Goal: Task Accomplishment & Management: Manage account settings

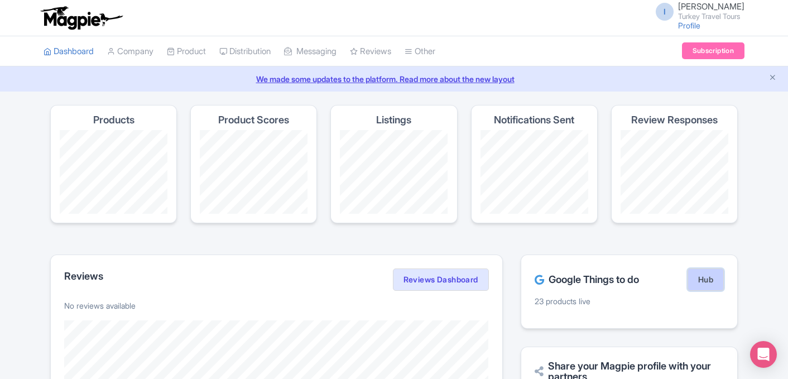
click at [715, 278] on link "Hub" at bounding box center [705, 279] width 36 height 22
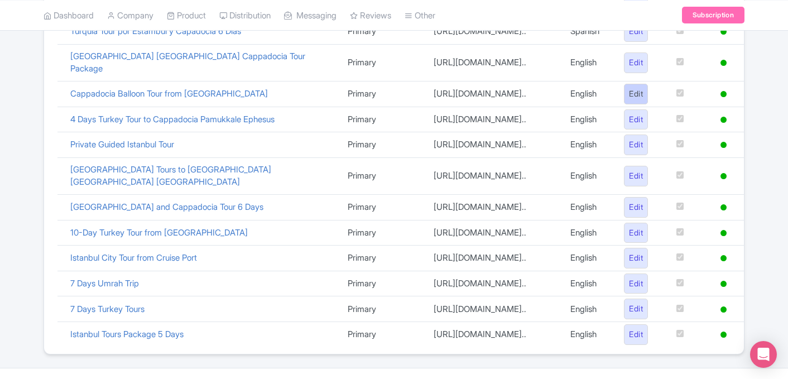
scroll to position [504, 0]
click at [638, 247] on link "Edit" at bounding box center [636, 257] width 24 height 21
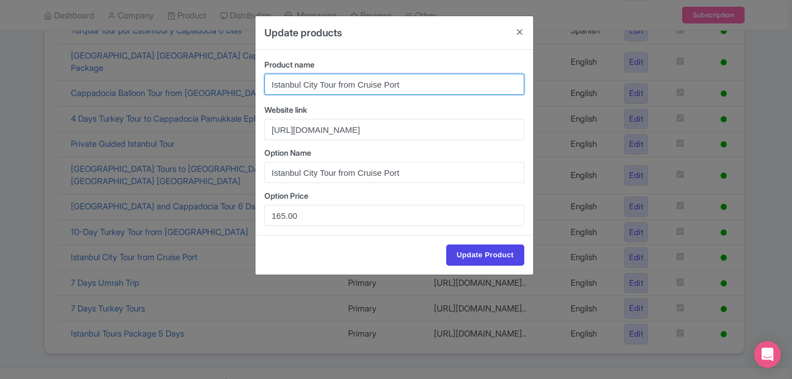
click at [317, 86] on input "Istanbul City Tour from Cruise Port" at bounding box center [394, 84] width 260 height 21
type input "Istanbul Tour from Cruise Port"
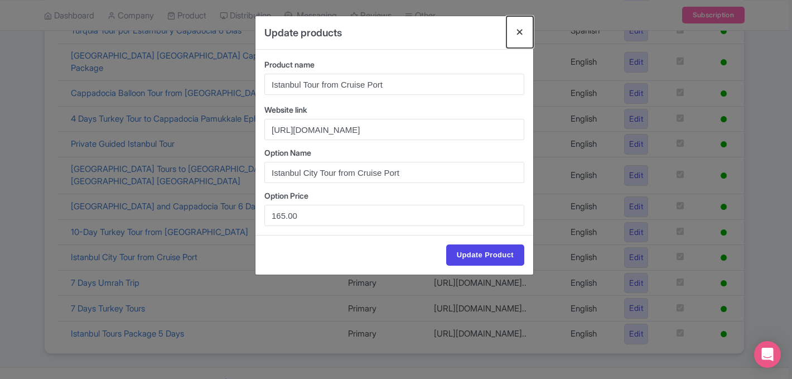
click at [520, 33] on button "Close" at bounding box center [520, 32] width 27 height 32
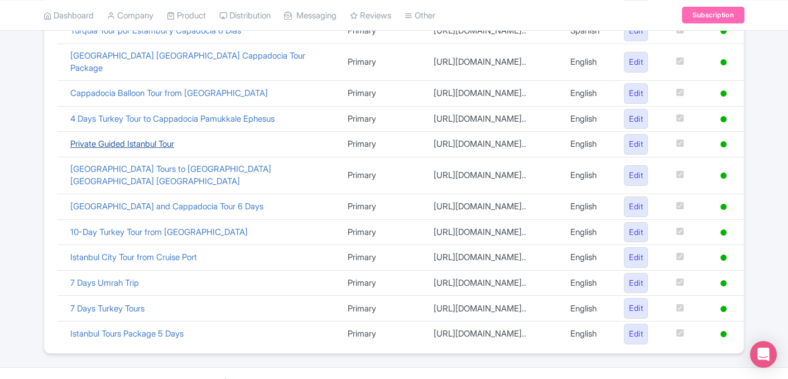
click at [159, 138] on link "Private Guided Istanbul Tour" at bounding box center [122, 143] width 104 height 11
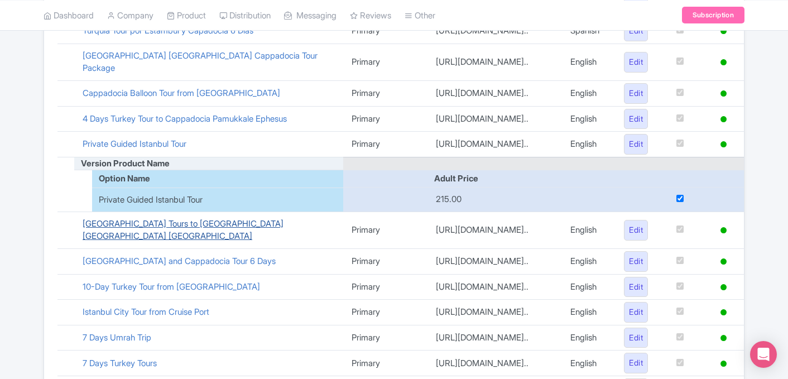
click at [196, 224] on link "Greece Tours to Athens Santorini Mykonos" at bounding box center [183, 229] width 201 height 23
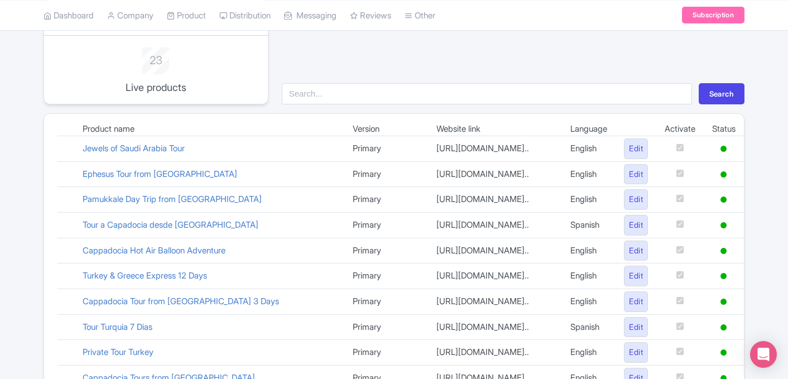
scroll to position [112, 0]
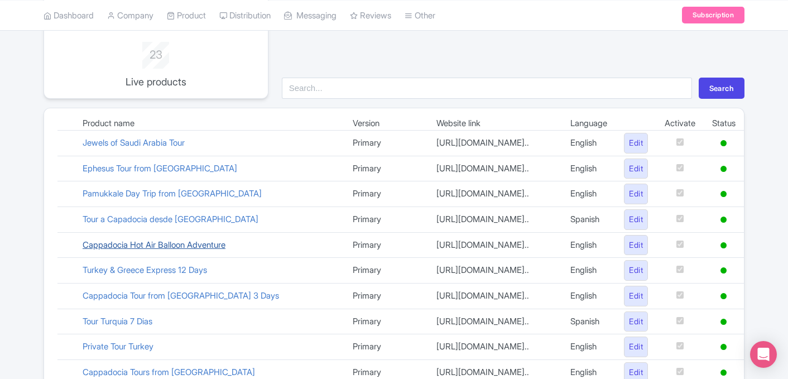
click at [162, 244] on link "Cappadocia Hot Air Balloon Adventure" at bounding box center [154, 244] width 143 height 11
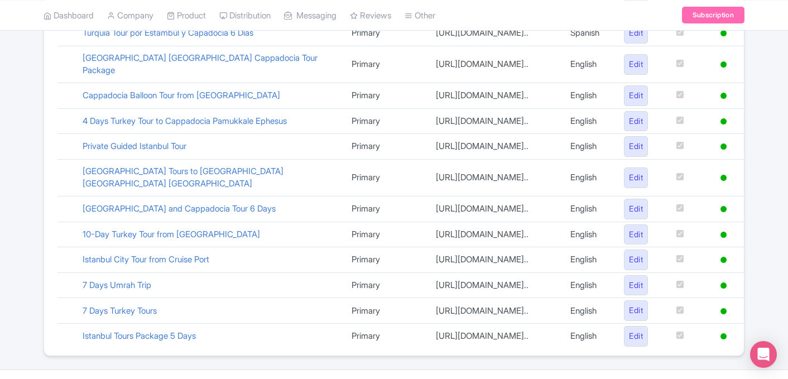
scroll to position [564, 0]
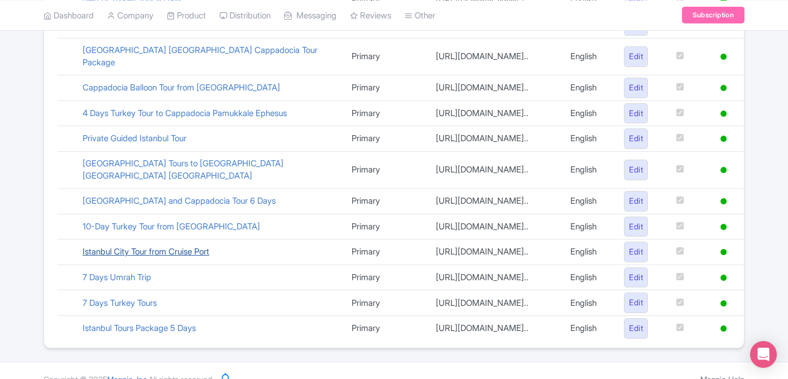
click at [171, 246] on link "Istanbul City Tour from Cruise Port" at bounding box center [146, 251] width 127 height 11
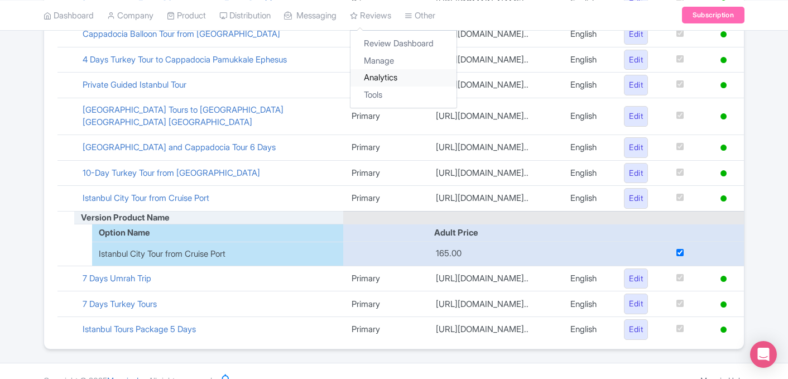
scroll to position [570, 0]
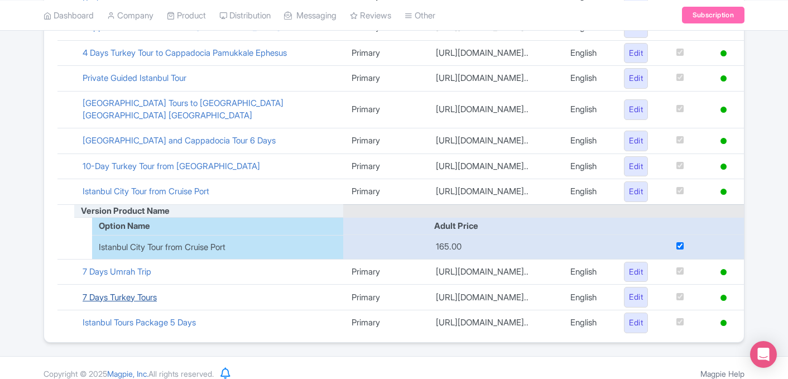
click at [113, 292] on link "7 Days Turkey Tours" at bounding box center [120, 297] width 74 height 11
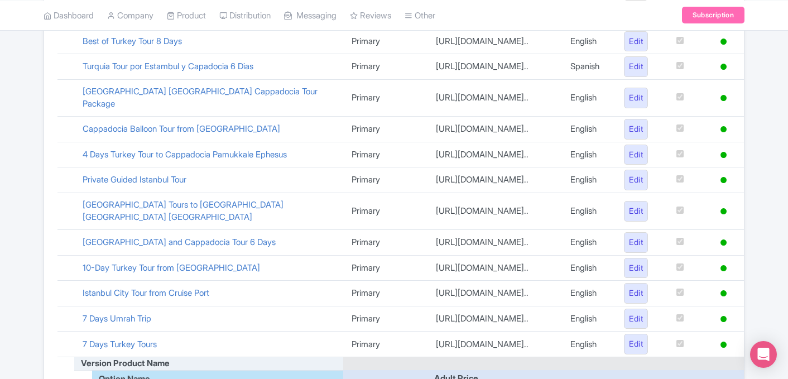
scroll to position [469, 0]
click at [191, 262] on link "10-Day Turkey Tour from Istanbul" at bounding box center [171, 267] width 177 height 11
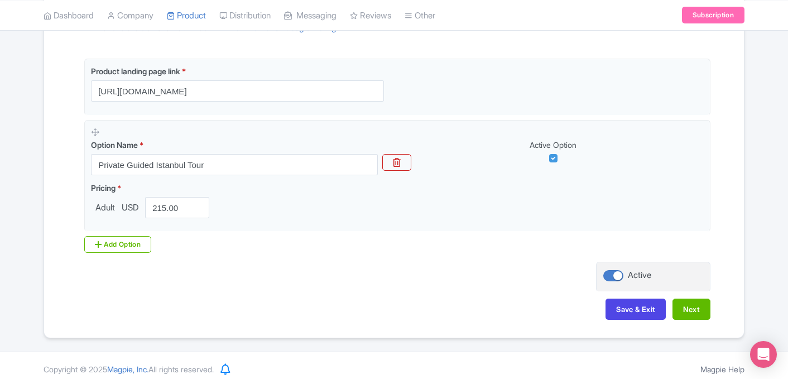
scroll to position [270, 0]
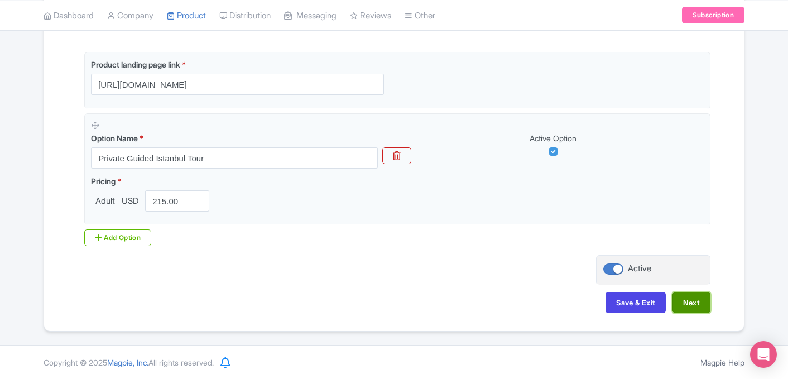
click at [690, 299] on button "Next" at bounding box center [691, 302] width 38 height 21
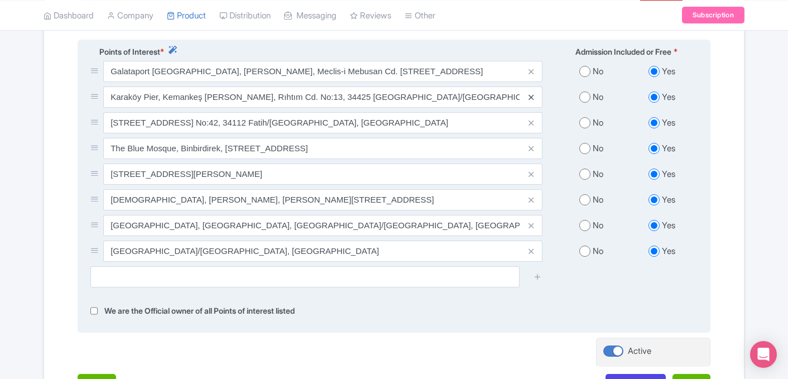
scroll to position [442, 0]
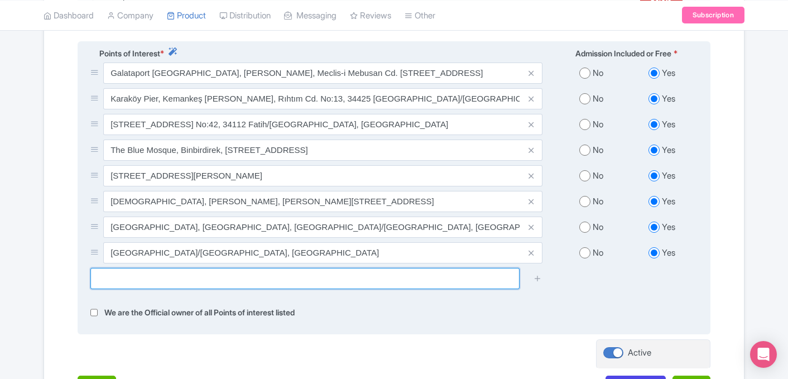
click at [291, 270] on input "text" at bounding box center [304, 278] width 429 height 21
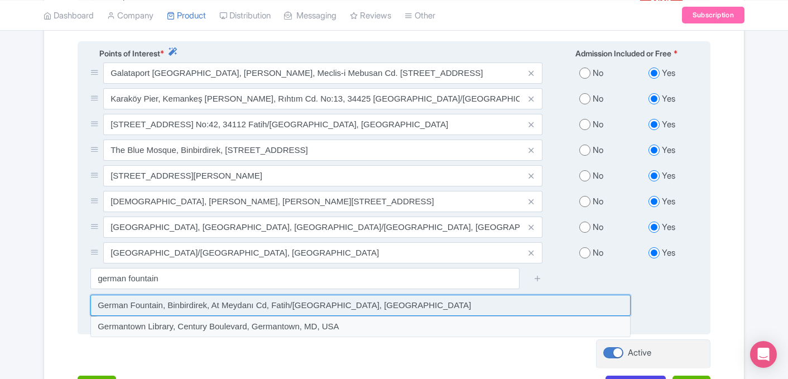
click at [274, 302] on input at bounding box center [360, 305] width 540 height 21
type input "German Fountain, Binbirdirek, At Meydanı Cd, Fatih/İstanbul, Türkiye"
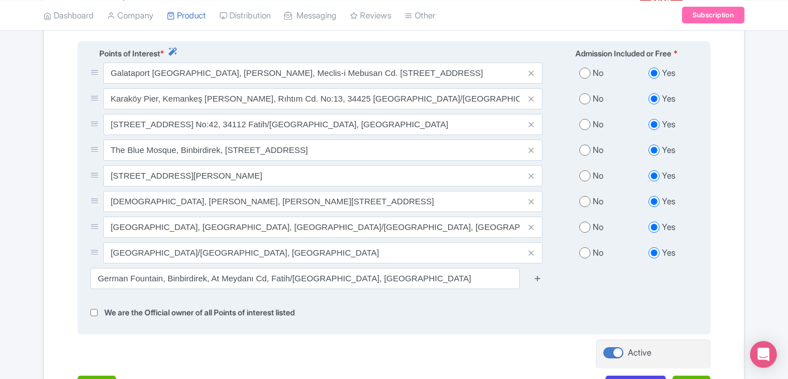
click at [540, 274] on icon at bounding box center [537, 278] width 8 height 8
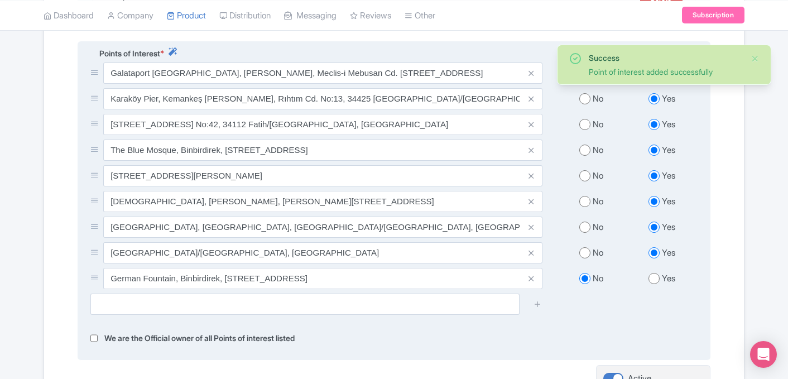
click at [655, 273] on input "radio" at bounding box center [653, 278] width 11 height 11
radio input "true"
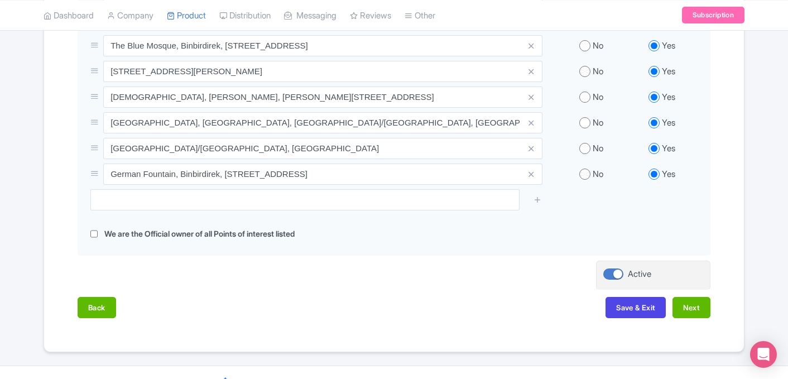
scroll to position [550, 0]
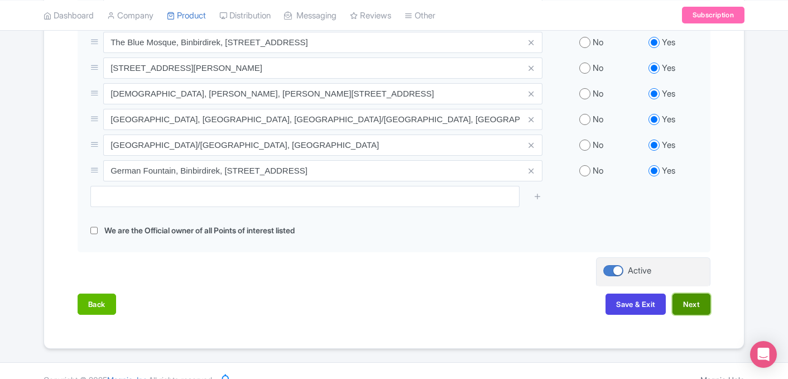
click at [687, 293] on button "Next" at bounding box center [691, 303] width 38 height 21
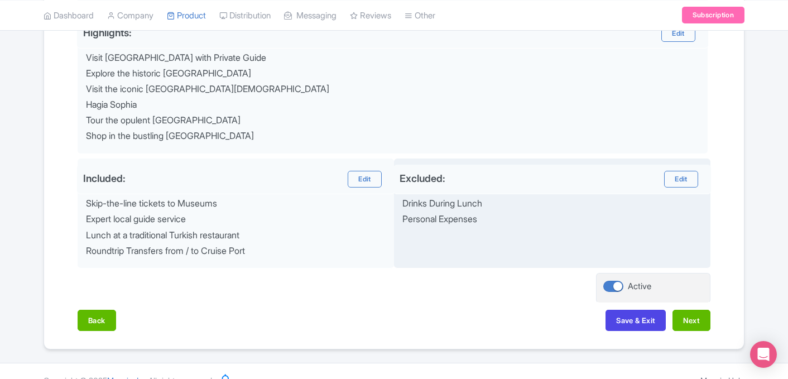
scroll to position [492, 0]
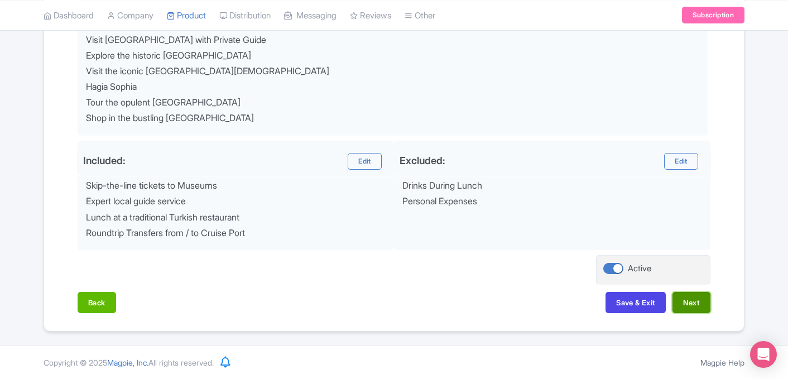
click at [701, 304] on button "Next" at bounding box center [691, 302] width 38 height 21
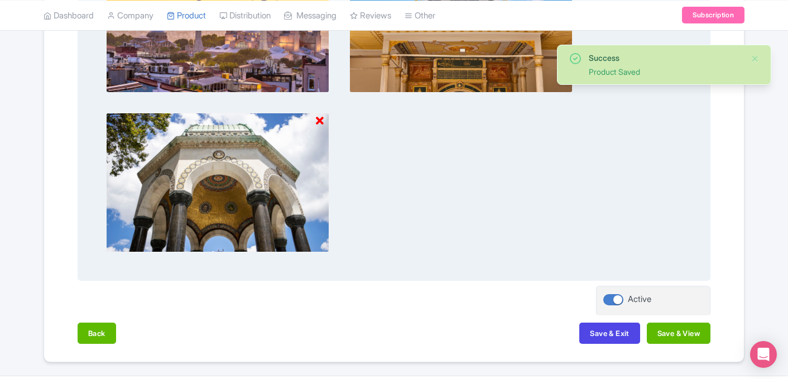
scroll to position [556, 0]
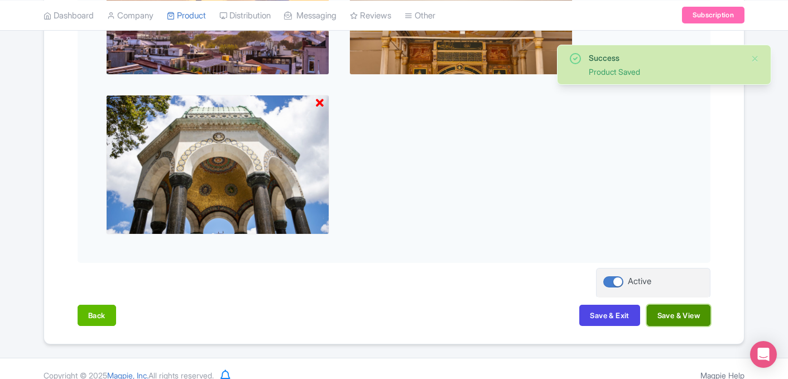
click at [674, 318] on button "Save & View" at bounding box center [679, 315] width 64 height 21
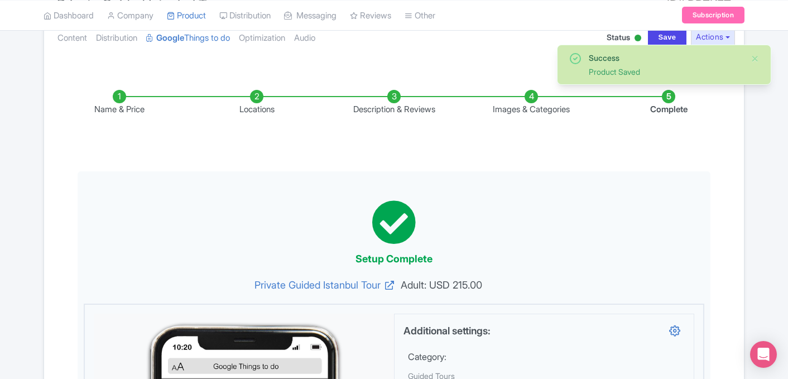
scroll to position [0, 0]
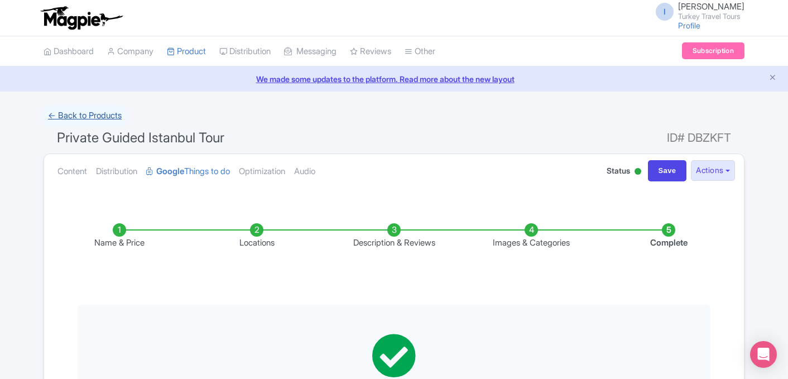
click at [83, 117] on link "← Back to Products" at bounding box center [85, 116] width 83 height 22
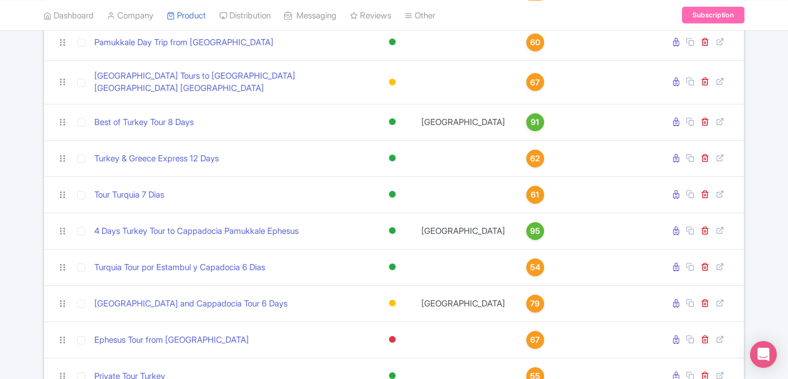
scroll to position [332, 0]
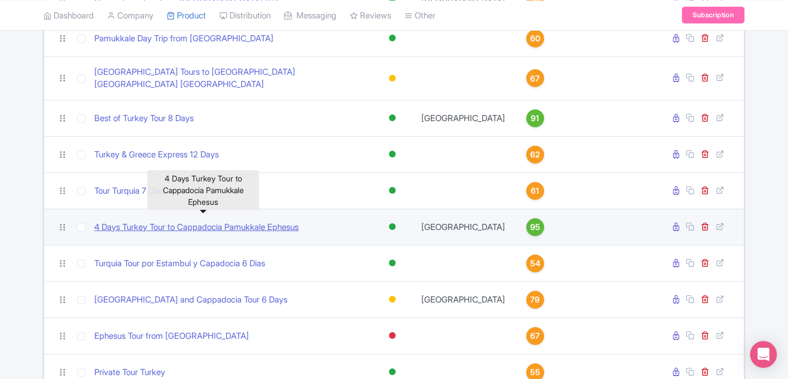
click at [253, 221] on link "4 Days Turkey Tour to Cappadocia Pamukkale Ephesus" at bounding box center [196, 227] width 204 height 13
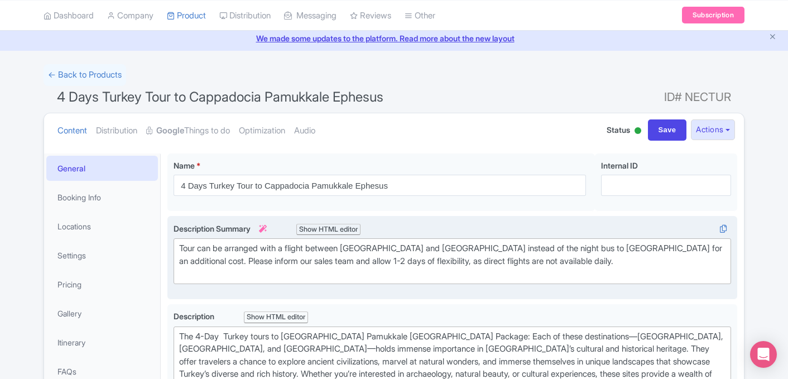
scroll to position [16, 0]
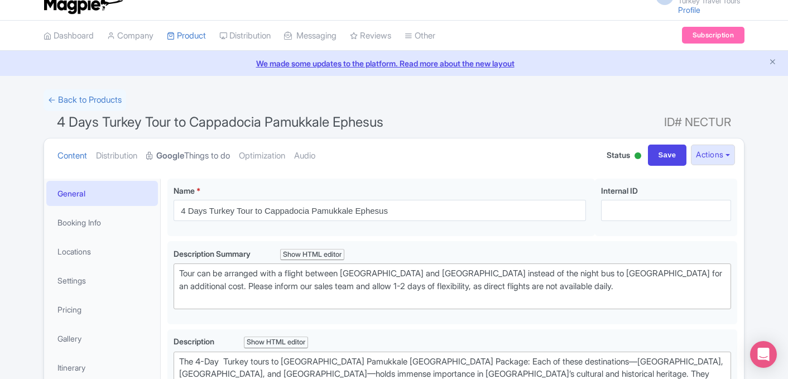
click at [222, 161] on link "Google Things to do" at bounding box center [188, 155] width 84 height 35
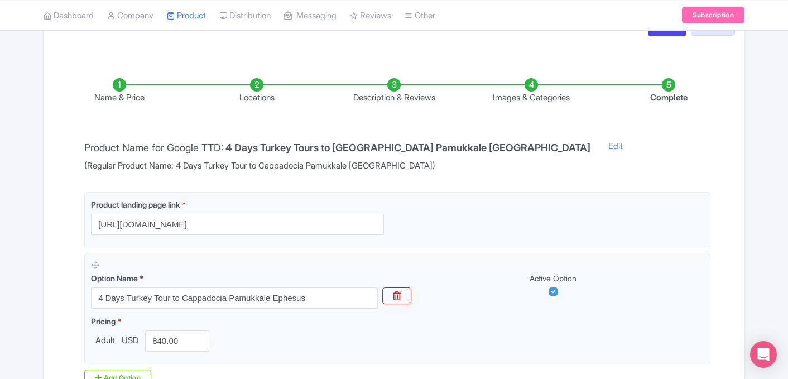
scroll to position [145, 0]
click at [248, 92] on li "Locations" at bounding box center [256, 92] width 137 height 26
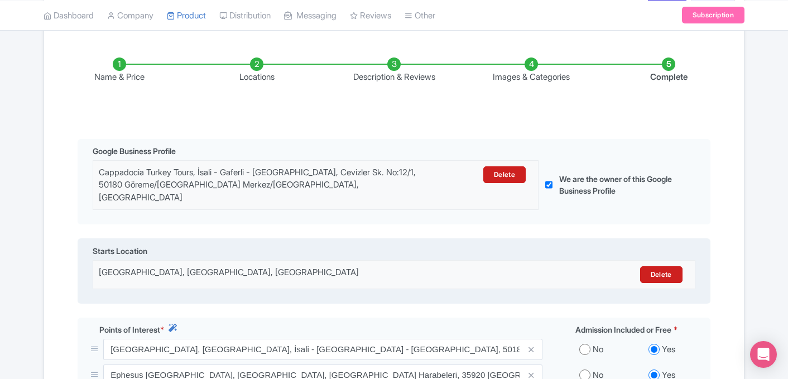
scroll to position [165, 0]
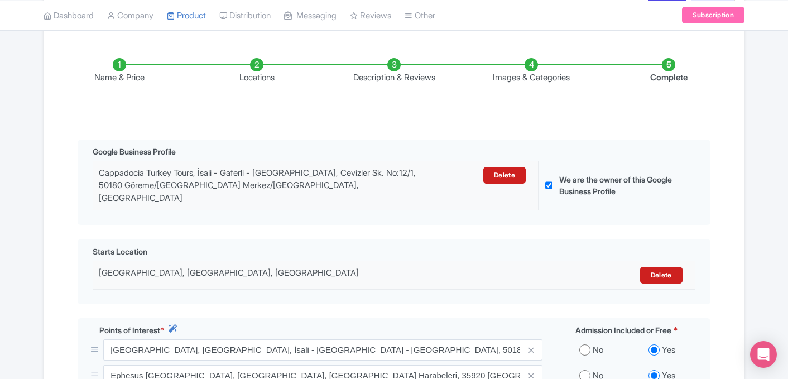
click at [399, 77] on li "Description & Reviews" at bounding box center [393, 71] width 137 height 26
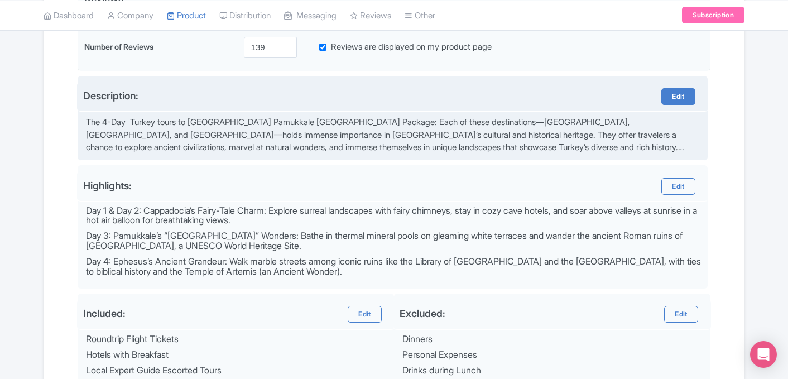
scroll to position [317, 0]
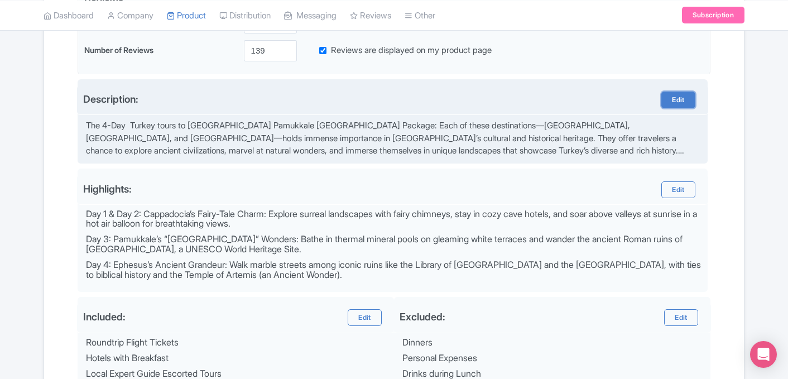
click at [677, 103] on link "Edit" at bounding box center [677, 100] width 33 height 17
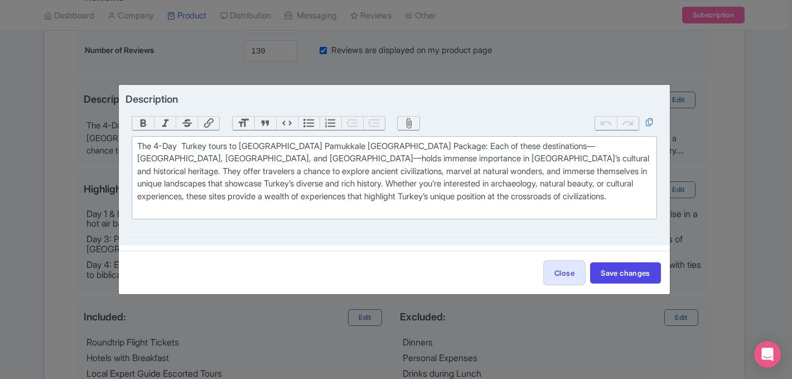
click at [186, 146] on div "The 4-Day Turkey tours to Cappadocia Pamukkale Ephesus Package: Each of these d…" at bounding box center [394, 177] width 514 height 75
click at [243, 146] on div "The 4-Day Turkey tours to Cappadocia Pamukkale Ephesus Package: Each of these d…" at bounding box center [394, 177] width 514 height 75
click at [335, 148] on div "The 4-Day Turkey tours with tours in Cappadocia Pamukkale Ephesus Package: Each…" at bounding box center [394, 177] width 514 height 75
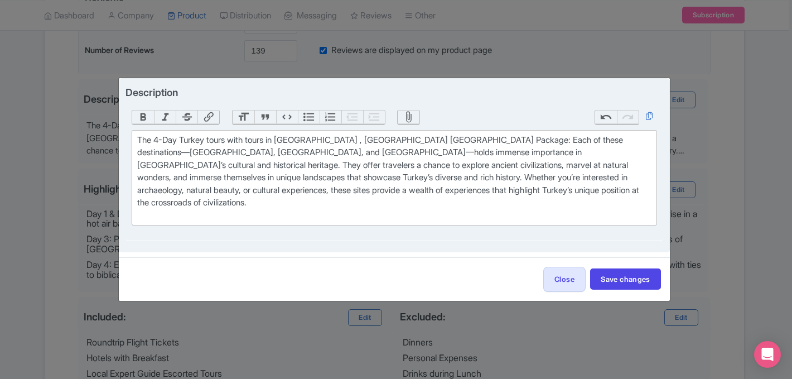
click at [382, 147] on div "The 4-Day Turkey tours with tours in Cappadocia , Pamukkale Ephesus Package: Ea…" at bounding box center [394, 178] width 514 height 88
click at [453, 150] on div "The 4-Day Turkey tours with tours in Cappadocia , Pamukkale Tour and Ephesus Pa…" at bounding box center [394, 178] width 514 height 88
type trix-editor "<div>The 4-Day Turkey tours with tours in Cappadocia , Pamukkale Tour and Ephes…"
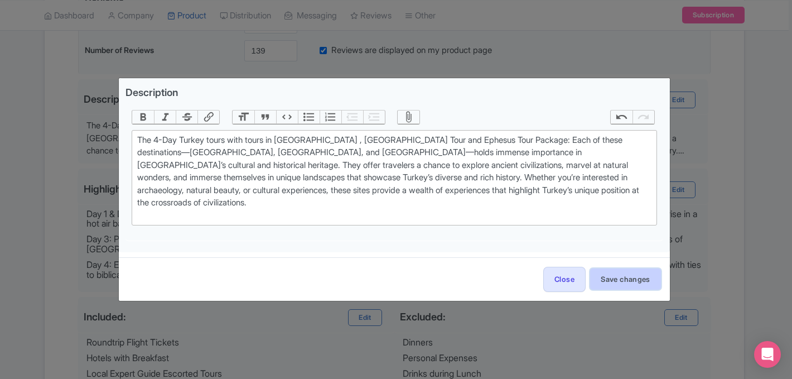
click at [625, 271] on button "Save changes" at bounding box center [625, 278] width 71 height 21
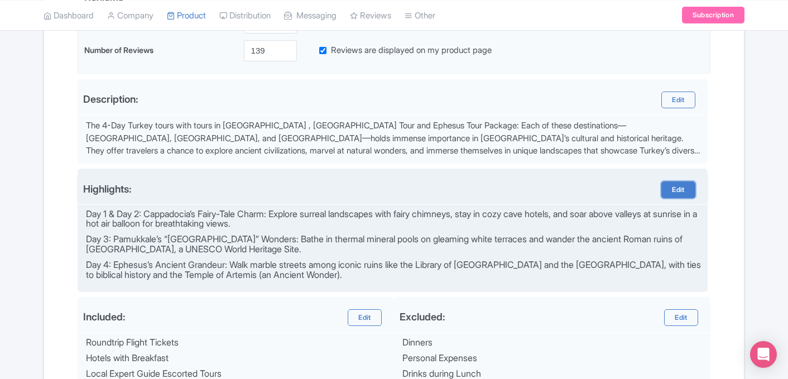
click at [675, 188] on link "Edit" at bounding box center [677, 189] width 33 height 17
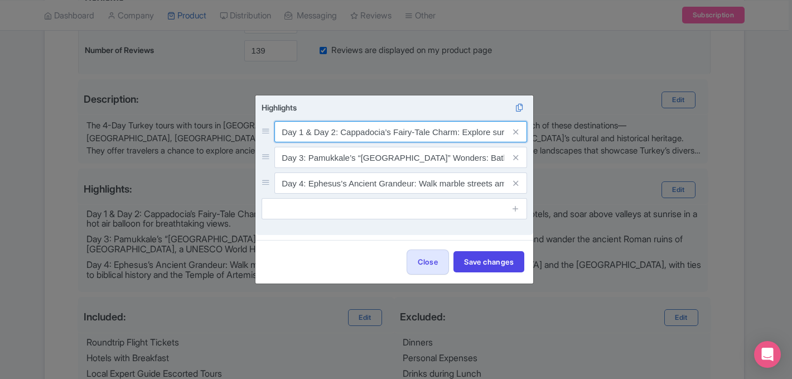
click at [336, 134] on input "Day 1 & Day 2: Cappadocia’s Fairy-Tale Charm: Explore surreal landscapes with f…" at bounding box center [401, 131] width 253 height 21
drag, startPoint x: 456, startPoint y: 132, endPoint x: 386, endPoint y: 132, distance: 70.3
click at [386, 132] on input "Day 1 & Day 2: Cappadocia’s Fairy-Tale Charm: Explore surreal landscapes with f…" at bounding box center [401, 131] width 253 height 21
type input "Day 1 & Day 2: Cappadocia Tour: Explore surreal landscapes with fairy chimneys,…"
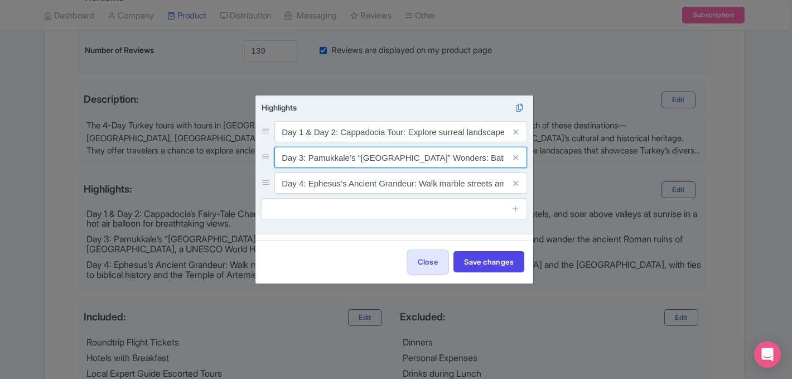
drag, startPoint x: 357, startPoint y: 157, endPoint x: 309, endPoint y: 160, distance: 48.1
click at [309, 142] on input "Day 3: Pamukkale’s “Cotton Castle” Wonders: Bathe in thermal mineral pools on g…" at bounding box center [401, 131] width 253 height 21
click at [364, 142] on input "Day 3: “Cotton Castle” Wonders: Bathe in thermal mineral pools on gleaming whit…" at bounding box center [401, 131] width 253 height 21
click at [311, 142] on input "Day 3: “Cotton Castle Wonders: Bathe in thermal mineral pools on gleaming white…" at bounding box center [401, 131] width 253 height 21
click at [395, 142] on input "Day 3: Cotton Castle Wonders: Bathe in thermal mineral pools on gleaming white …" at bounding box center [401, 131] width 253 height 21
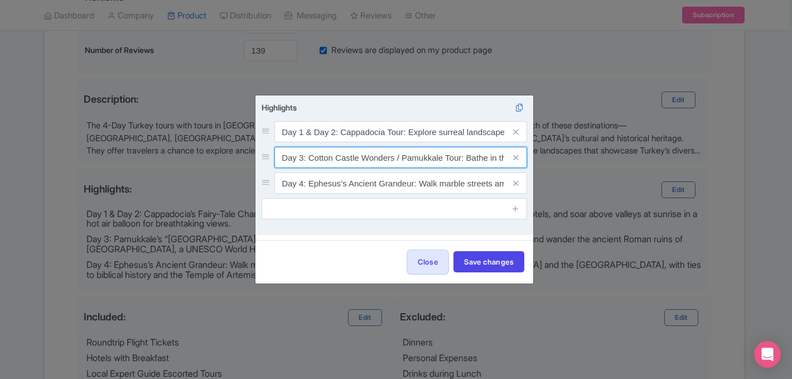
type input "Day 3: Cotton Castle Wonders / Pamukkale Tour: Bathe in thermal mineral pools o…"
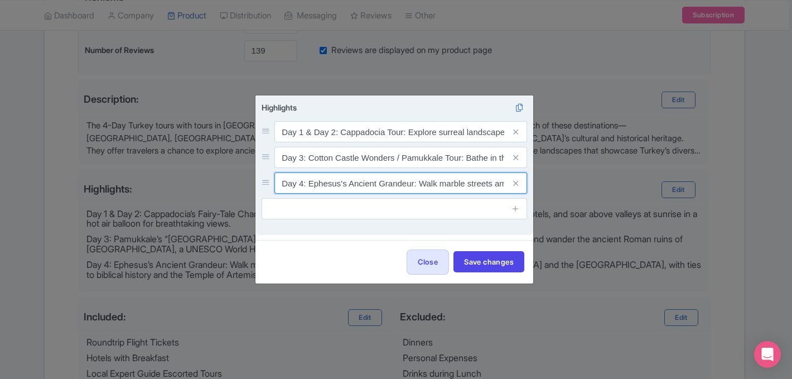
drag, startPoint x: 349, startPoint y: 184, endPoint x: 309, endPoint y: 184, distance: 40.2
click at [308, 142] on input "Day 4: Ephesus’s Ancient Grandeur: Walk marble streets among iconic ruins like …" at bounding box center [401, 131] width 253 height 21
click at [374, 142] on input "Day 4: Ancient Grandeur: Walk marble streets among iconic ruins like the Librar…" at bounding box center [401, 131] width 253 height 21
click at [373, 142] on input "Day 4: Ancient Grandeur: Walk marble streets among iconic ruins like the Librar…" at bounding box center [401, 131] width 253 height 21
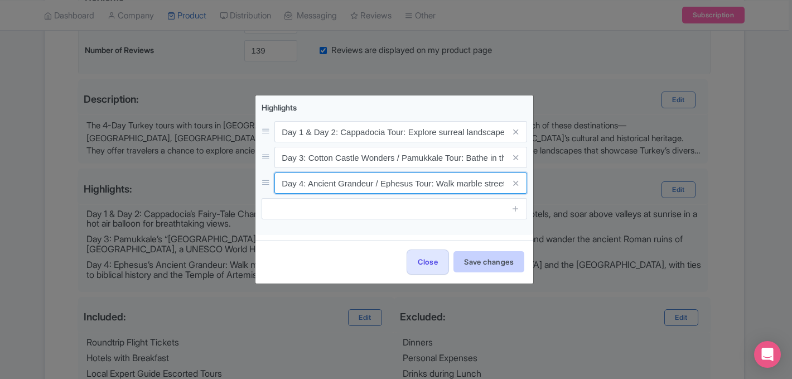
type input "Day 4: Ancient Grandeur / Ephesus Tour: Walk marble streets among iconic ruins …"
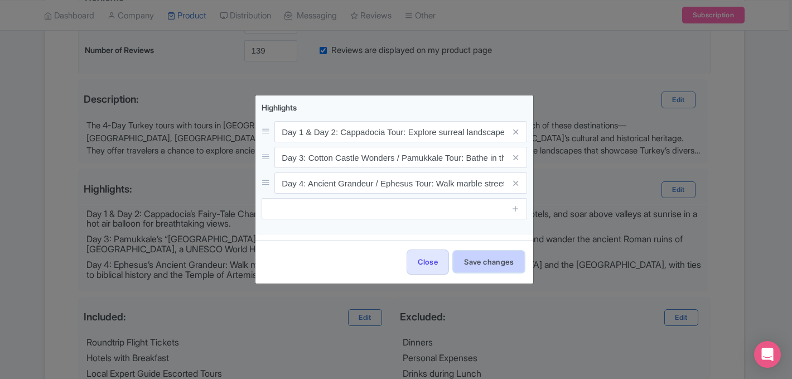
click at [490, 265] on button "Save changes" at bounding box center [489, 261] width 71 height 21
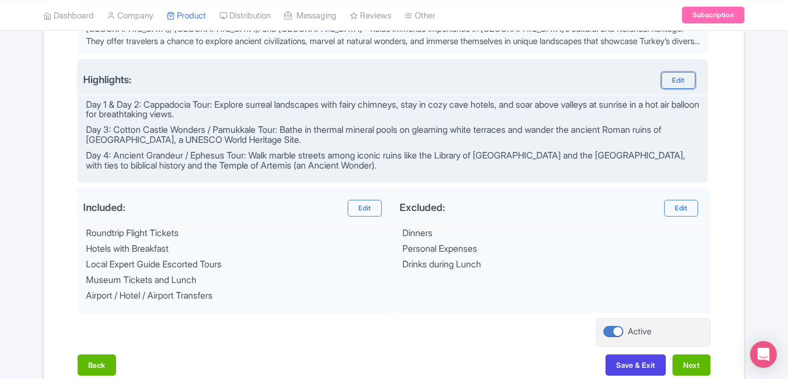
scroll to position [490, 0]
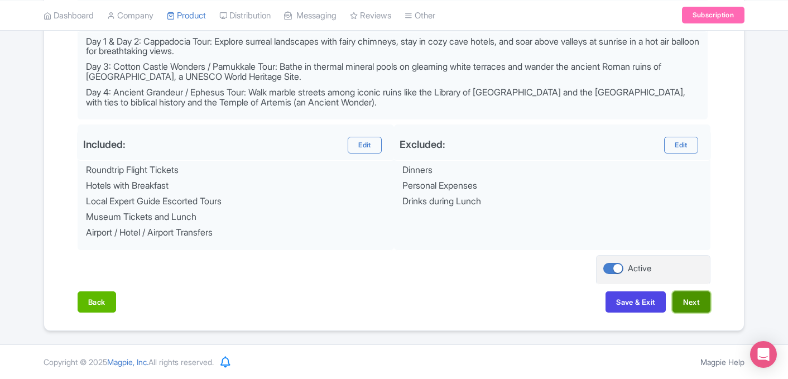
click at [691, 306] on button "Next" at bounding box center [691, 301] width 38 height 21
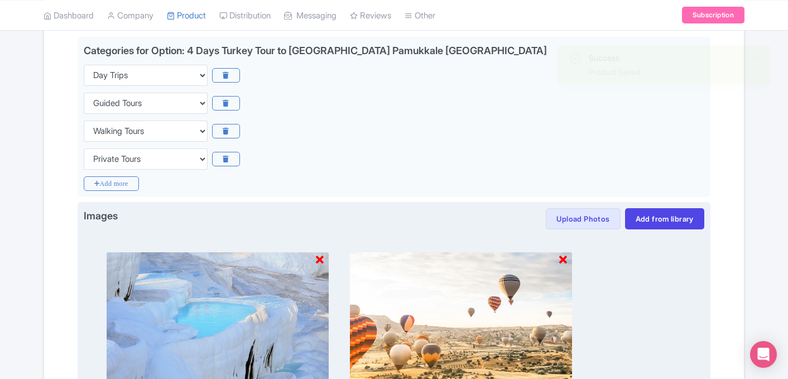
scroll to position [269, 0]
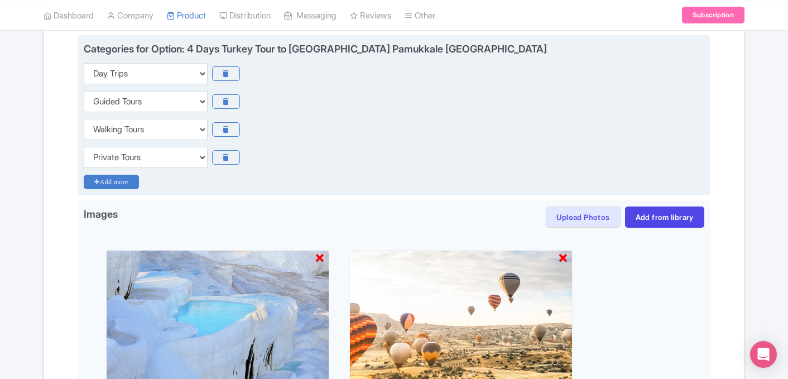
click at [132, 183] on icon "Add more" at bounding box center [111, 182] width 55 height 15
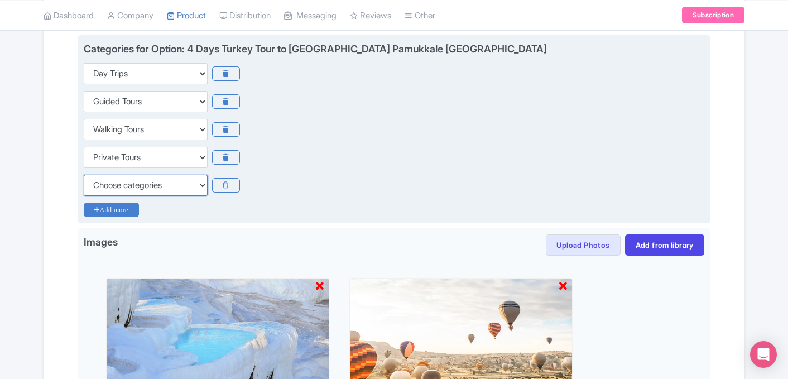
click at [132, 183] on select "Choose categories Adults Only Animals Audio Guide Beaches Bike Tours Boat Tours…" at bounding box center [146, 185] width 124 height 21
select select "small-group-tours"
click at [84, 175] on select "Choose categories Adults Only Animals Audio Guide Beaches Bike Tours Boat Tours…" at bounding box center [146, 185] width 124 height 21
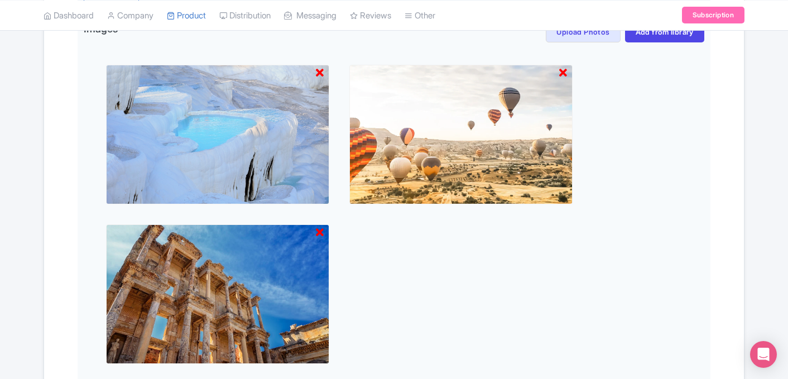
scroll to position [625, 0]
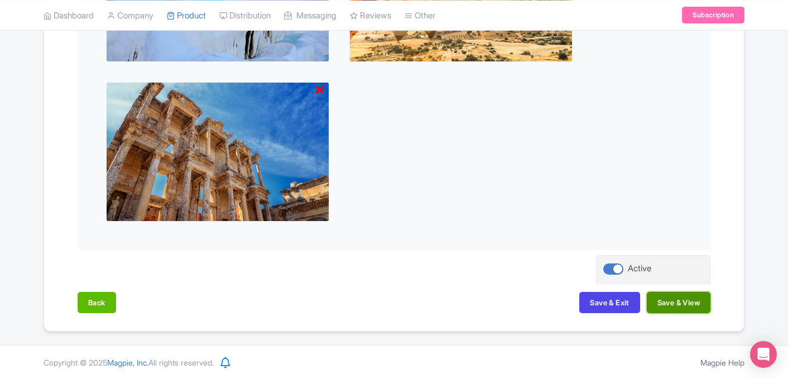
click at [671, 297] on button "Save & View" at bounding box center [679, 302] width 64 height 21
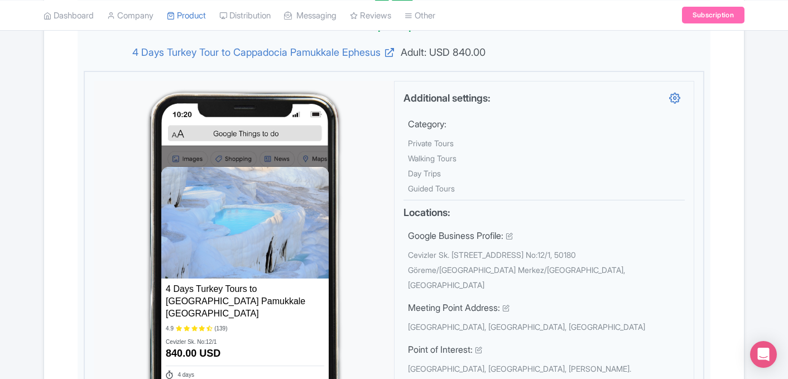
scroll to position [388, 0]
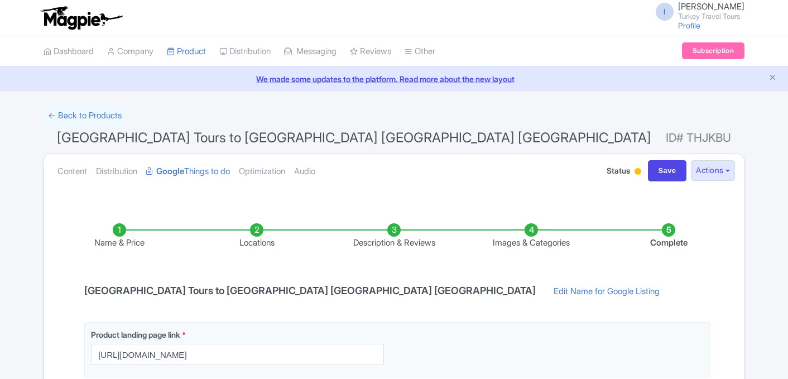
scroll to position [201, 0]
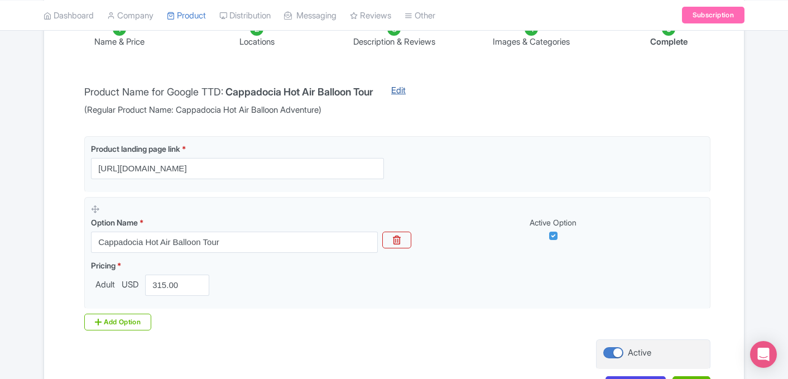
scroll to position [285, 0]
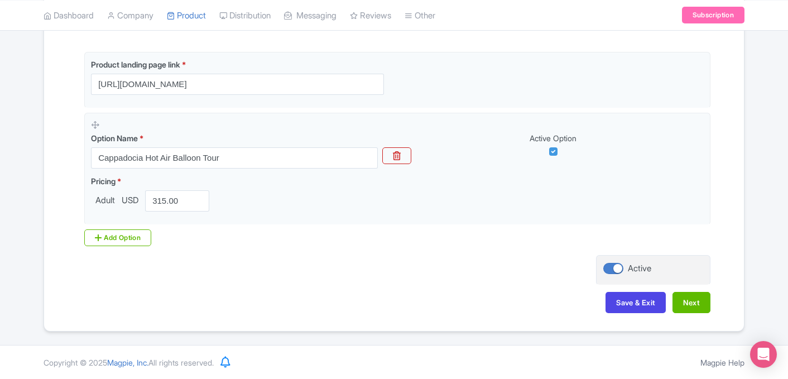
click at [700, 314] on div "Save & Exit Next" at bounding box center [394, 308] width 633 height 32
click at [692, 307] on button "Next" at bounding box center [691, 302] width 38 height 21
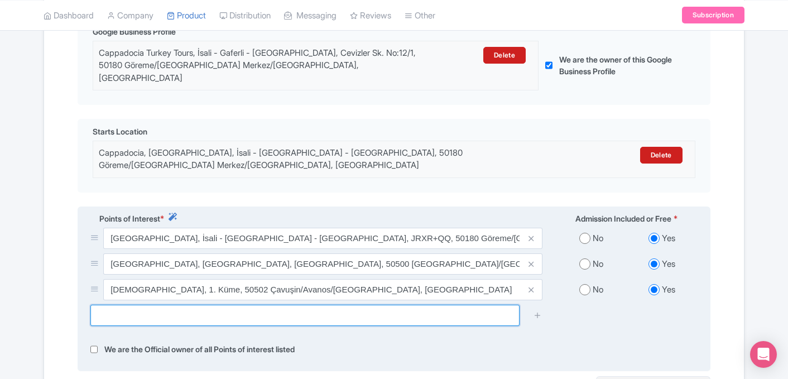
click at [355, 305] on input "text" at bounding box center [304, 315] width 429 height 21
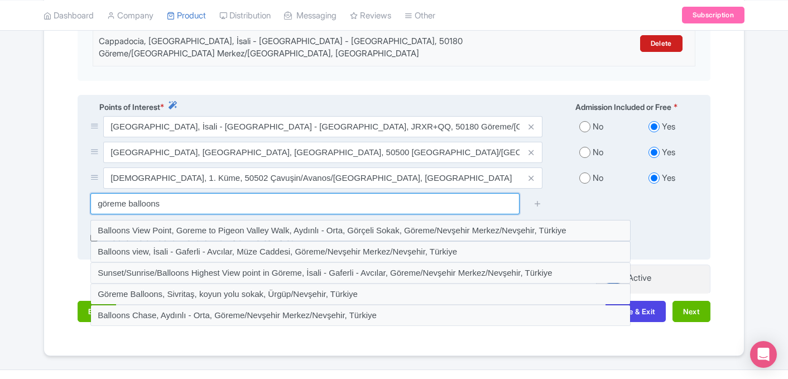
scroll to position [402, 0]
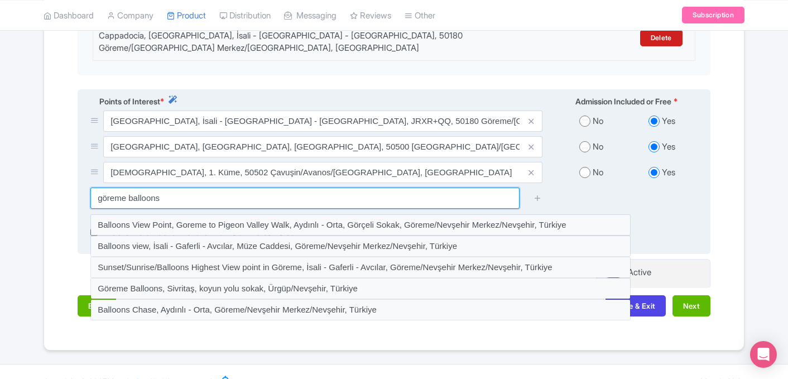
click at [365, 187] on input "göreme balloons" at bounding box center [304, 197] width 429 height 21
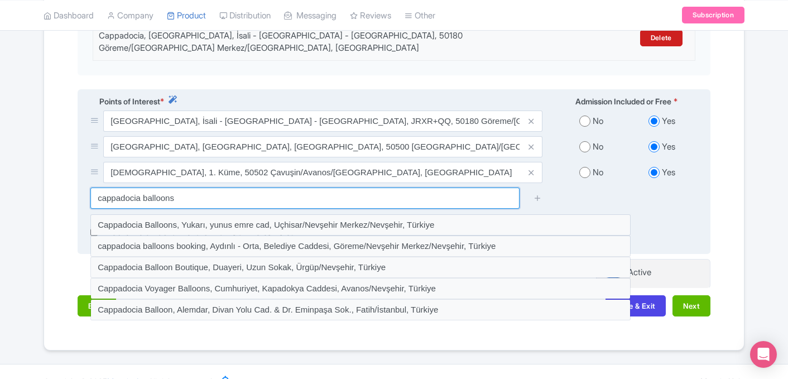
click at [212, 187] on input "cappadocia balloons" at bounding box center [304, 197] width 429 height 21
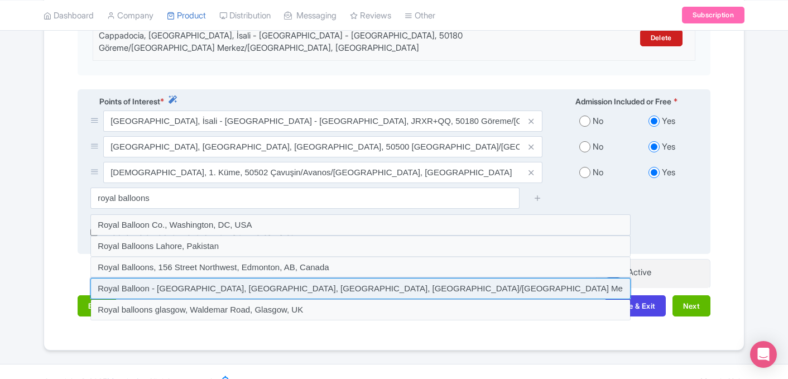
click at [231, 278] on input at bounding box center [360, 288] width 540 height 21
type input "Royal Balloon - Cappadocia, Avcılar Mahallesi, Dutlu Sokak, Göreme/Nevşehir Mer…"
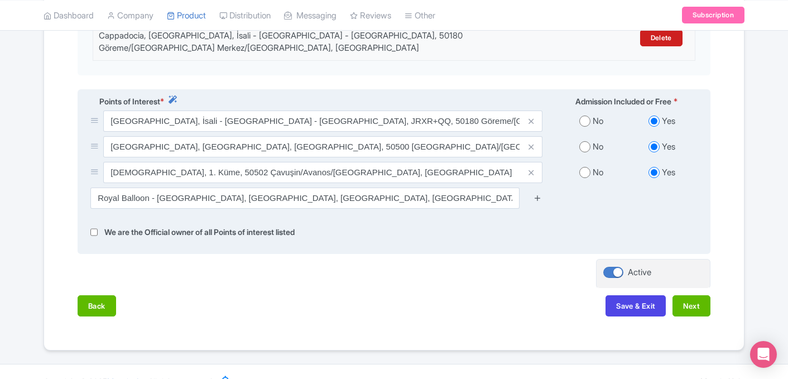
click at [538, 194] on icon at bounding box center [537, 198] width 8 height 8
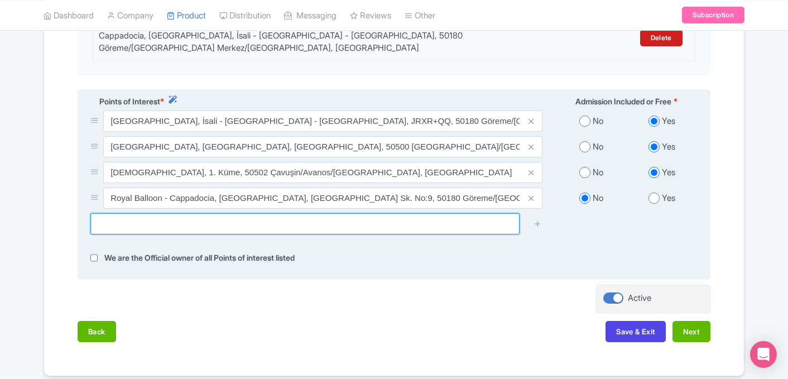
click at [302, 213] on input "text" at bounding box center [304, 223] width 429 height 21
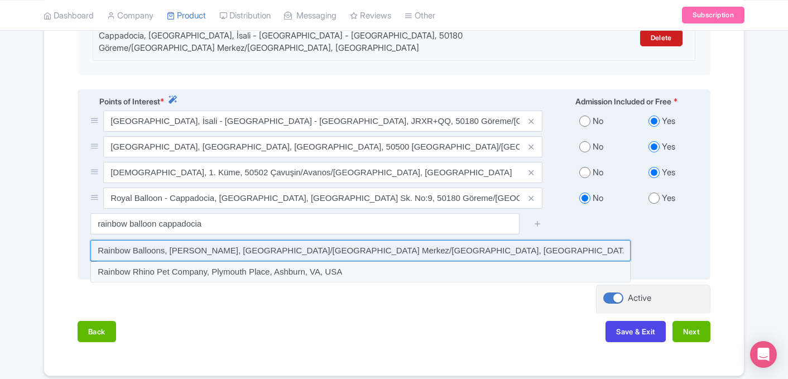
click at [275, 240] on input at bounding box center [360, 250] width 540 height 21
type input "Rainbow Balloons, Aydınlı - Orta, Adnan Menderes Caddesi, Göreme/Nevşehir Merke…"
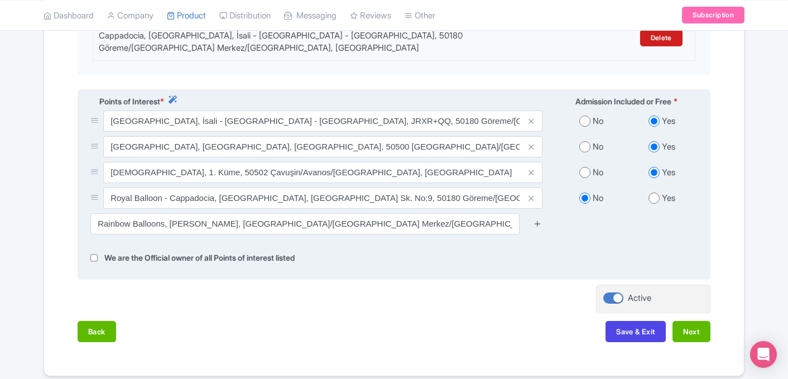
click at [538, 219] on icon at bounding box center [537, 223] width 8 height 8
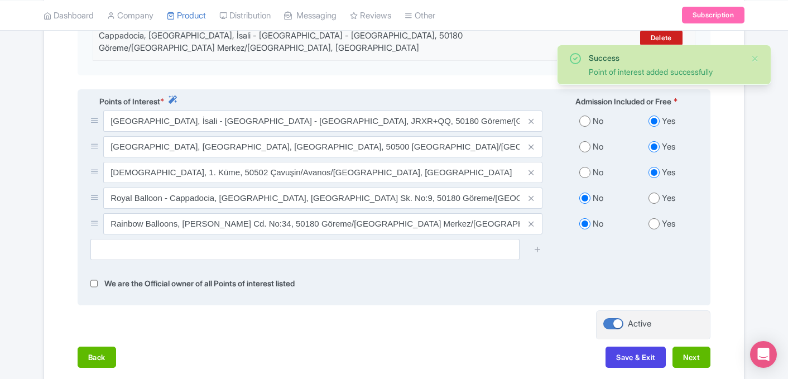
click at [652, 218] on input "radio" at bounding box center [653, 223] width 11 height 11
radio input "true"
click at [652, 192] on input "radio" at bounding box center [653, 197] width 11 height 11
radio input "true"
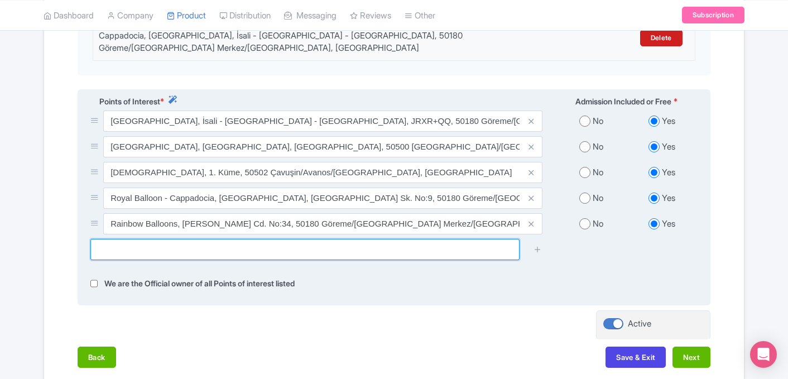
click at [218, 239] on input "text" at bounding box center [304, 249] width 429 height 21
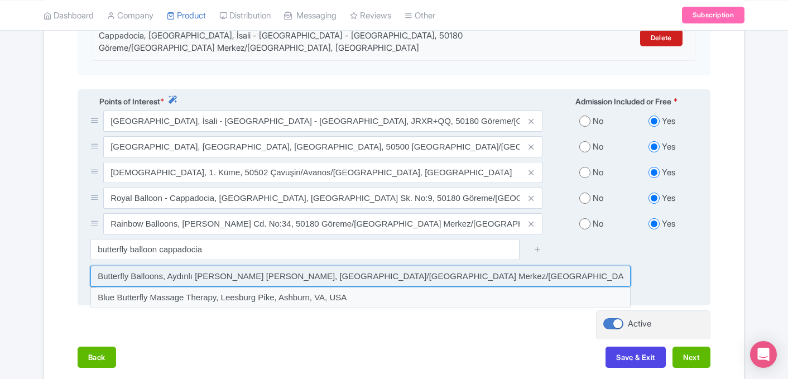
click at [222, 266] on input at bounding box center [360, 276] width 540 height 21
type input "Butterfly Balloons, Aydınlı Orta Mah, Adnan Menderes Caddesi, Göreme/Nevşehir M…"
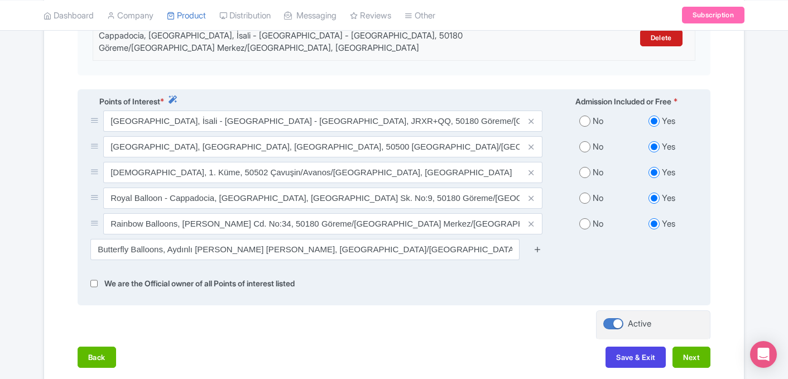
click at [538, 245] on icon at bounding box center [537, 249] width 8 height 8
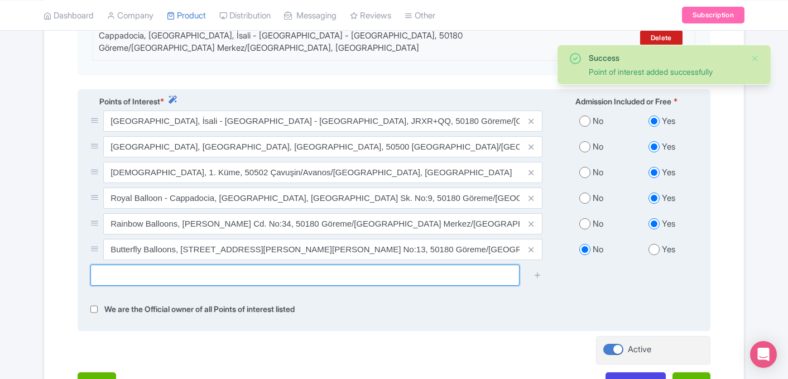
click at [269, 264] on input "text" at bounding box center [304, 274] width 429 height 21
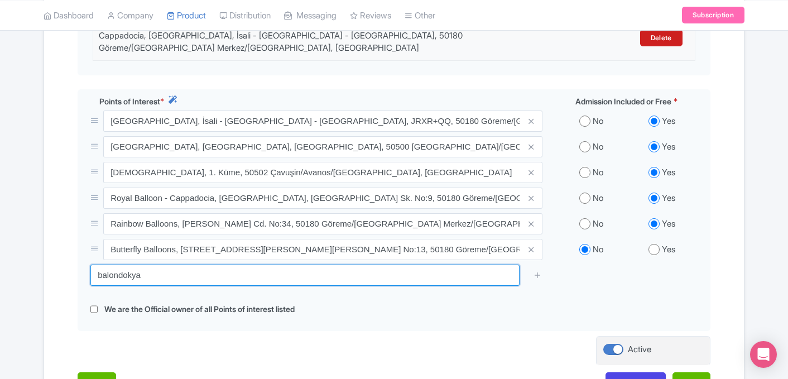
type input "balondokya"
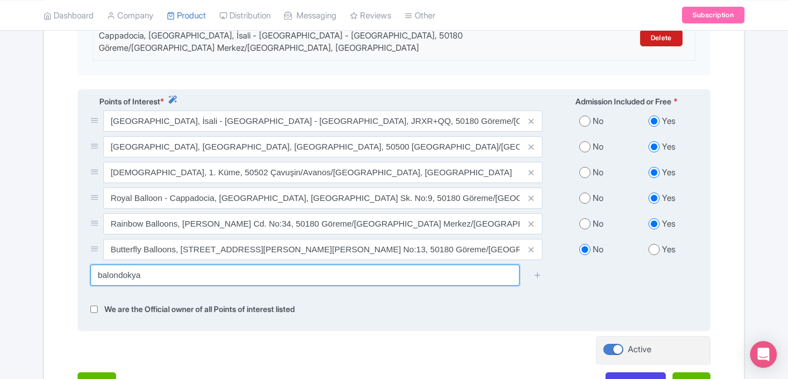
click at [275, 264] on input "balondokya" at bounding box center [304, 274] width 429 height 21
type input "kelebek balloons"
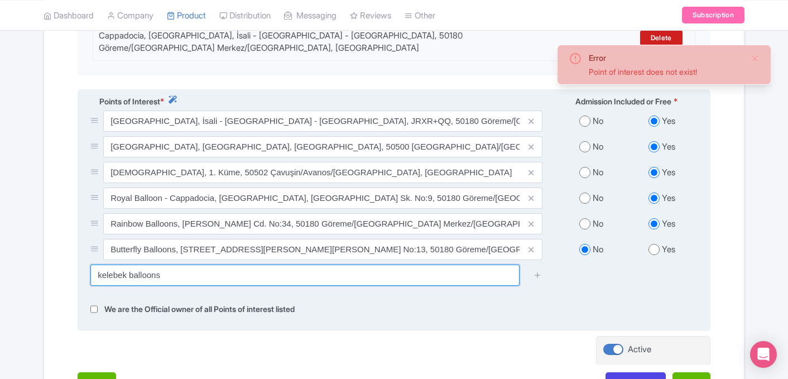
click at [288, 264] on input "kelebek balloons" at bounding box center [304, 274] width 429 height 21
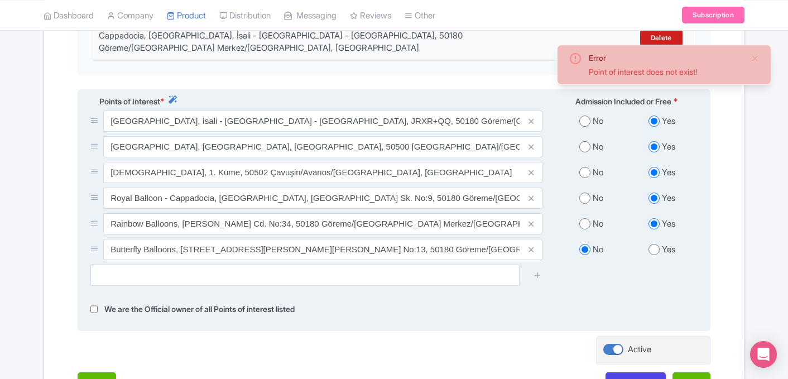
click at [650, 244] on input "radio" at bounding box center [653, 249] width 11 height 11
radio input "true"
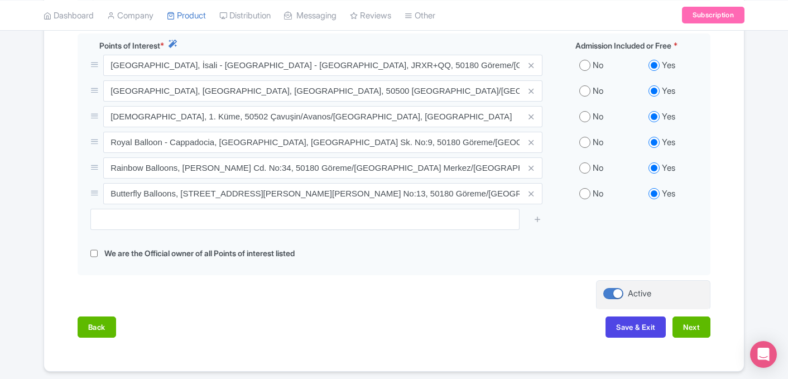
scroll to position [459, 0]
click at [690, 316] on button "Next" at bounding box center [691, 326] width 38 height 21
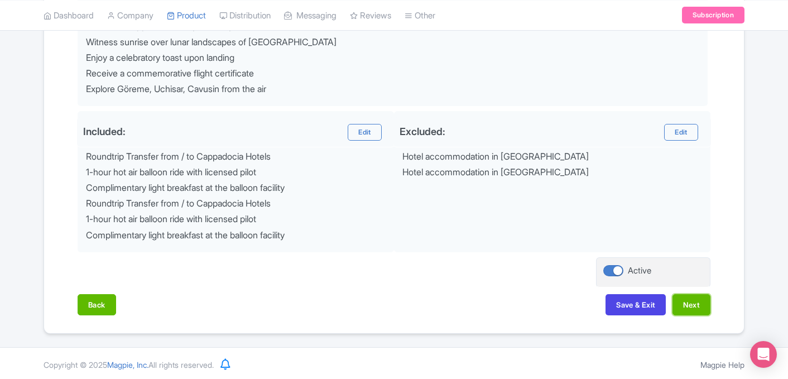
click at [690, 313] on button "Next" at bounding box center [691, 304] width 38 height 21
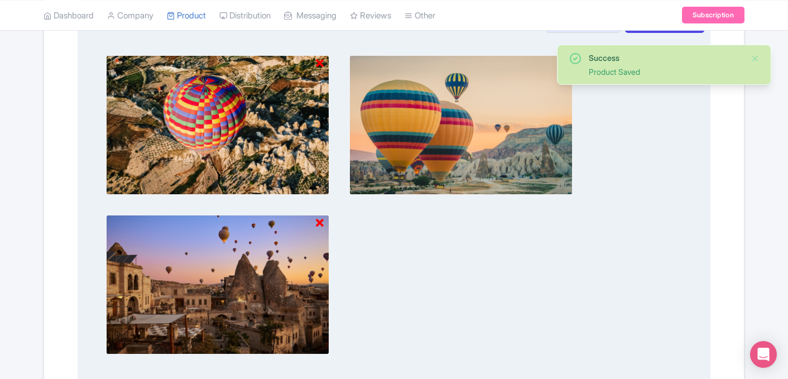
scroll to position [513, 0]
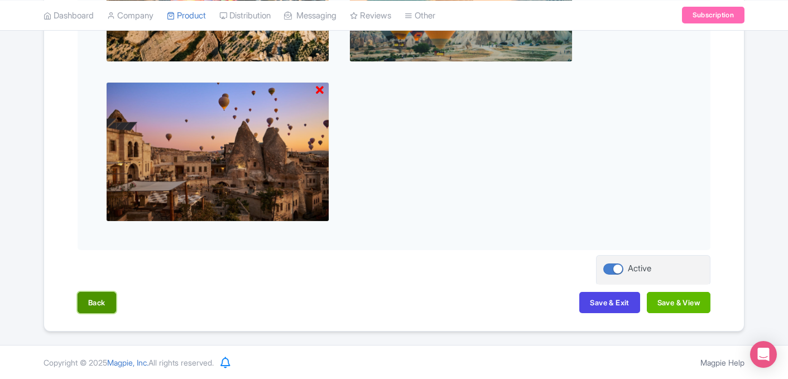
click at [99, 306] on button "Back" at bounding box center [97, 302] width 38 height 21
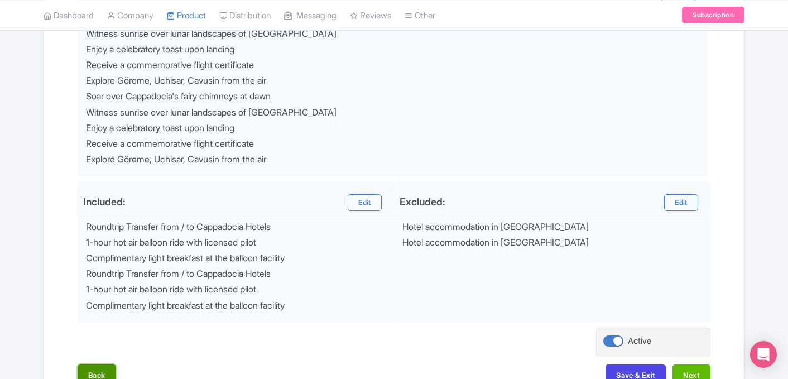
click at [99, 372] on button "Back" at bounding box center [97, 374] width 38 height 21
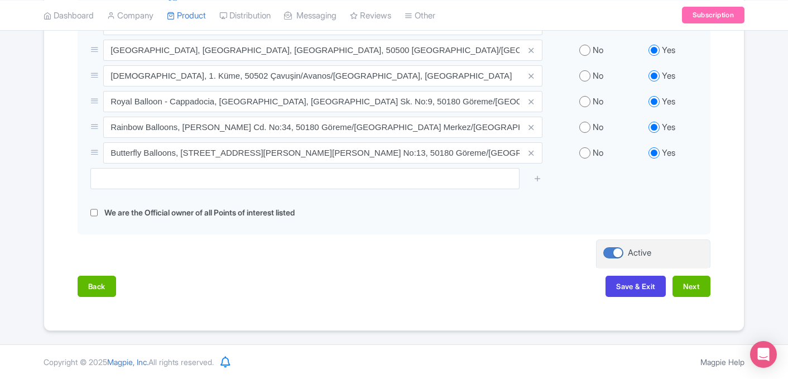
scroll to position [479, 0]
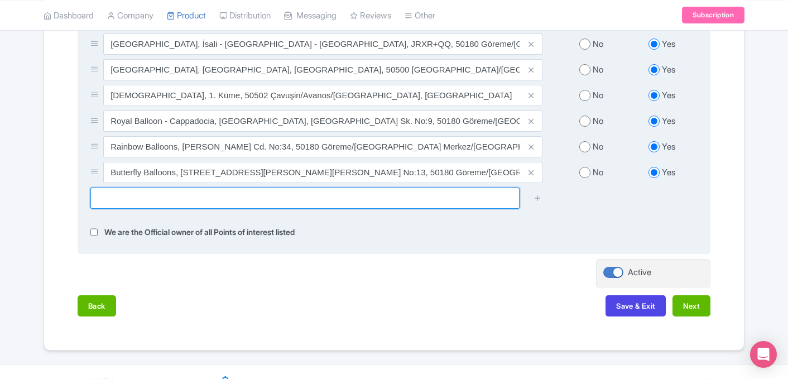
click at [266, 187] on input "text" at bounding box center [304, 197] width 429 height 21
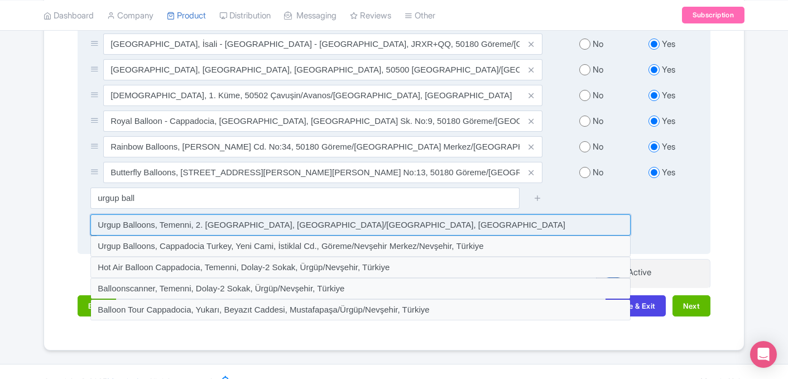
click at [188, 214] on input at bounding box center [360, 224] width 540 height 21
type input "Urgup Balloons, Temenni, 2. Sokak, Ürgüp/Nevşehir, Türkiye"
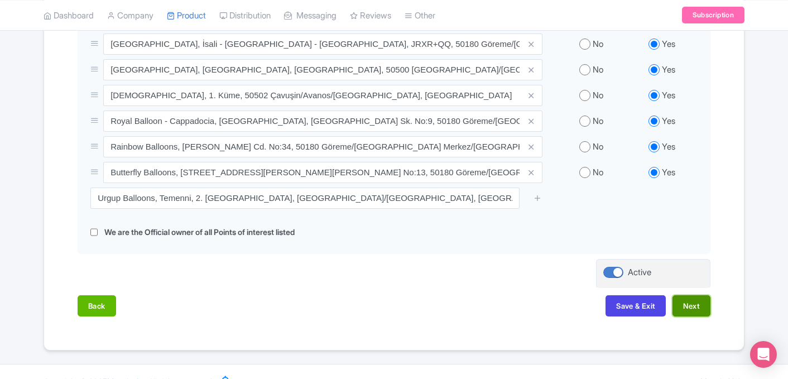
click at [702, 295] on button "Next" at bounding box center [691, 305] width 38 height 21
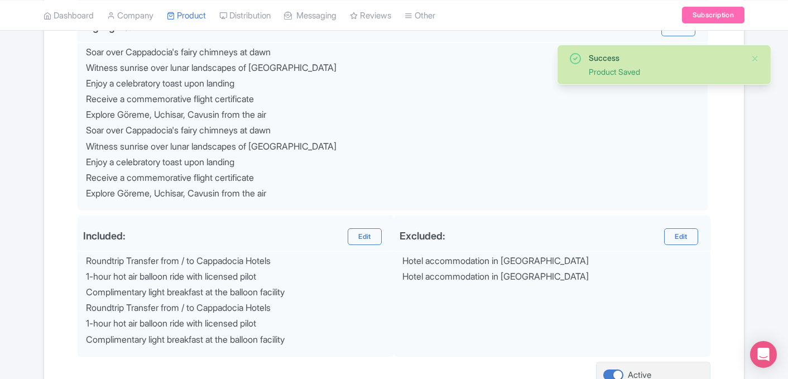
scroll to position [586, 0]
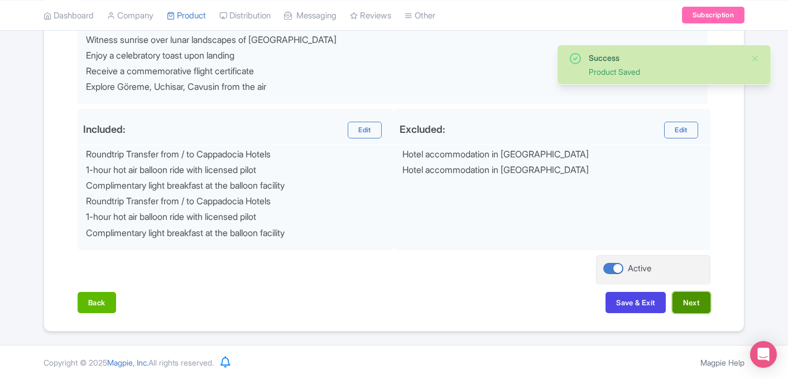
click at [697, 298] on button "Next" at bounding box center [691, 302] width 38 height 21
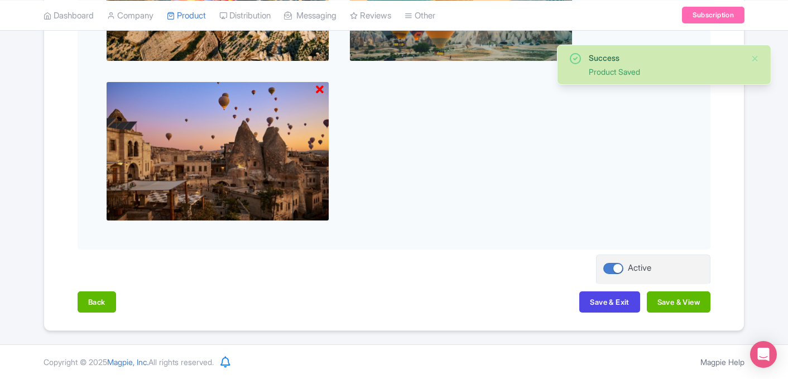
scroll to position [513, 0]
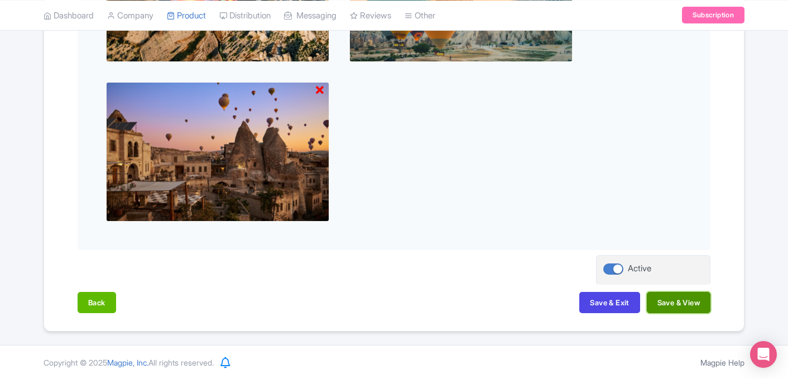
click at [694, 300] on button "Save & View" at bounding box center [679, 302] width 64 height 21
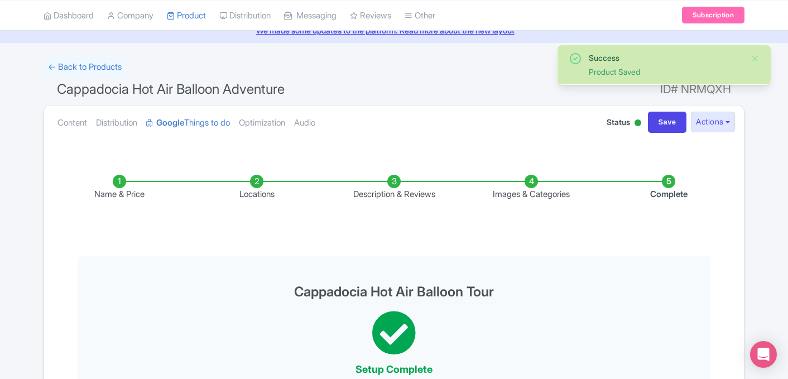
scroll to position [0, 0]
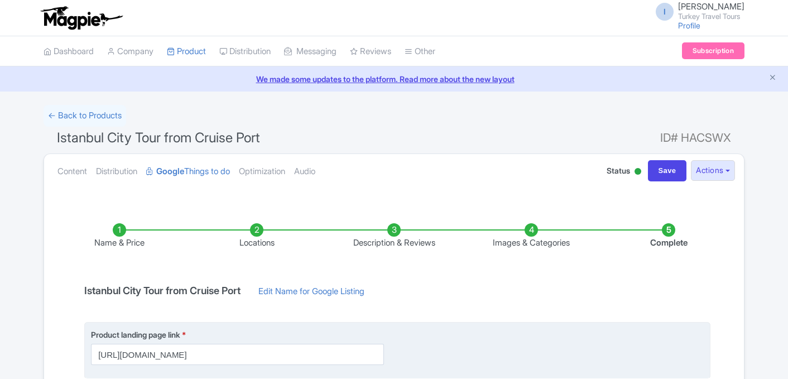
scroll to position [201, 0]
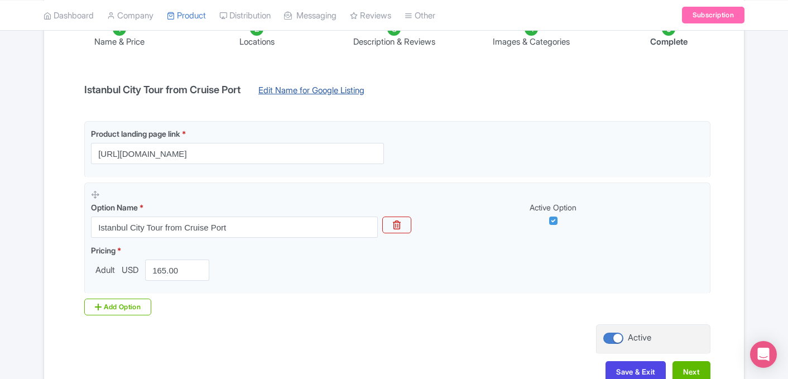
click at [350, 87] on link "Edit Name for Google Listing" at bounding box center [311, 93] width 128 height 18
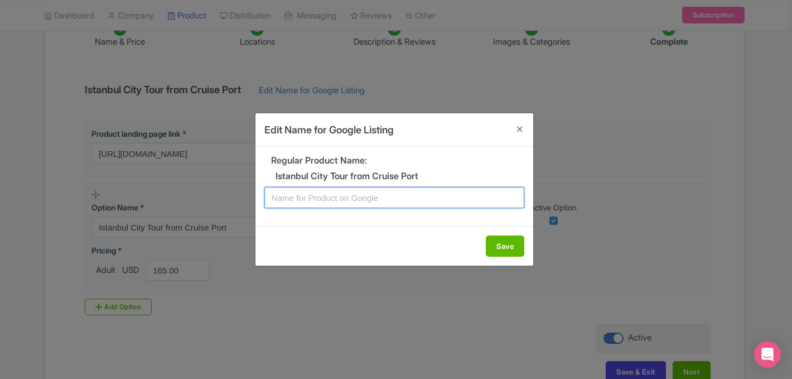
click at [314, 195] on input "text" at bounding box center [394, 197] width 260 height 21
type input "Istanbul Tour from Cruise Port"
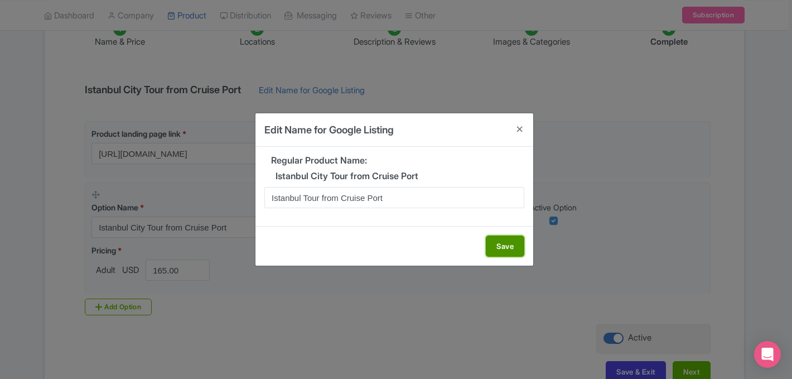
click at [514, 252] on button "Save" at bounding box center [505, 245] width 38 height 21
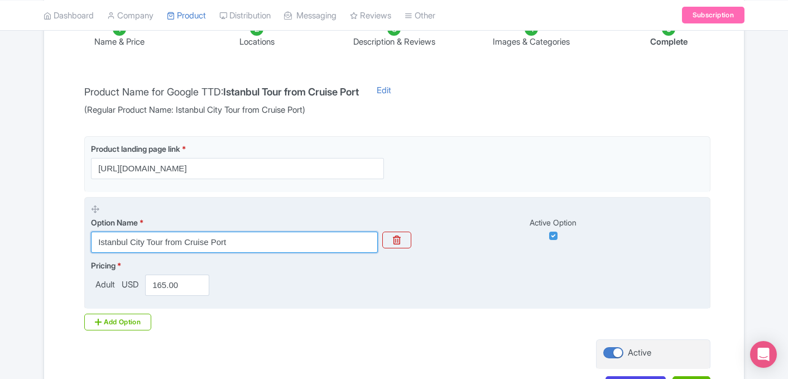
drag, startPoint x: 130, startPoint y: 242, endPoint x: 146, endPoint y: 245, distance: 15.9
click at [146, 245] on input "Istanbul City Tour from Cruise Port" at bounding box center [234, 242] width 287 height 21
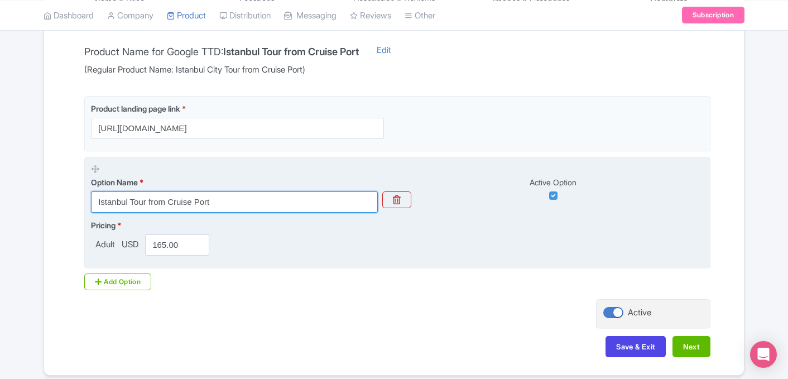
scroll to position [285, 0]
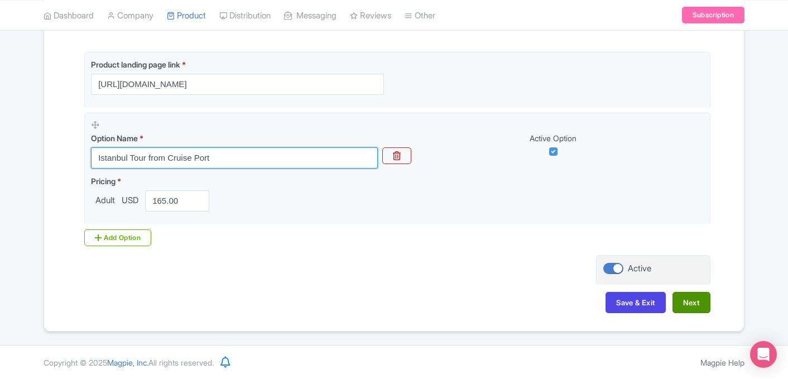
type input "Istanbul Tour from Cruise Port"
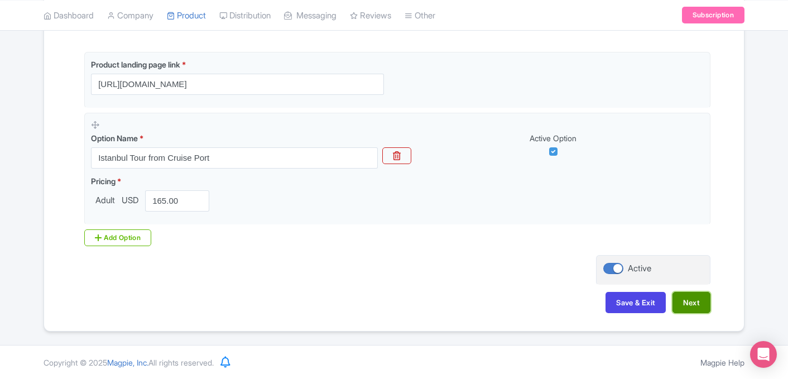
click at [690, 305] on button "Next" at bounding box center [691, 302] width 38 height 21
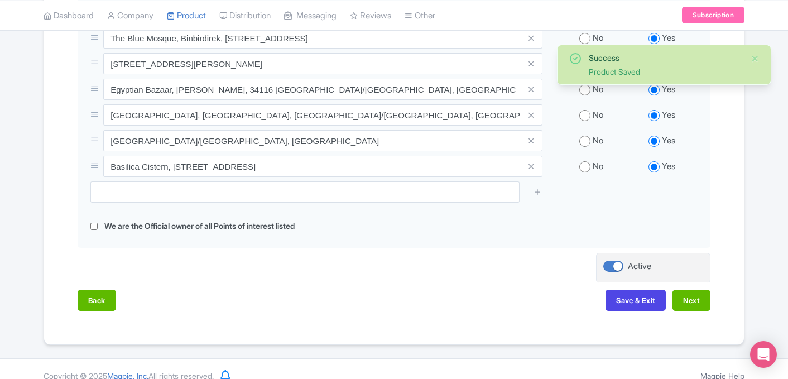
scroll to position [508, 0]
click at [689, 289] on button "Next" at bounding box center [691, 299] width 38 height 21
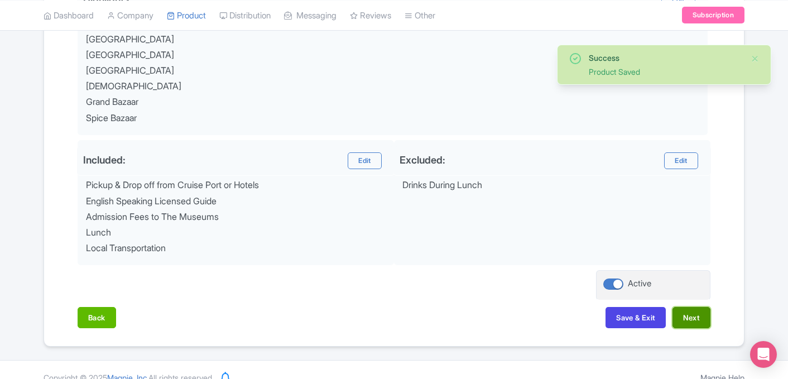
click at [696, 325] on button "Next" at bounding box center [691, 317] width 38 height 21
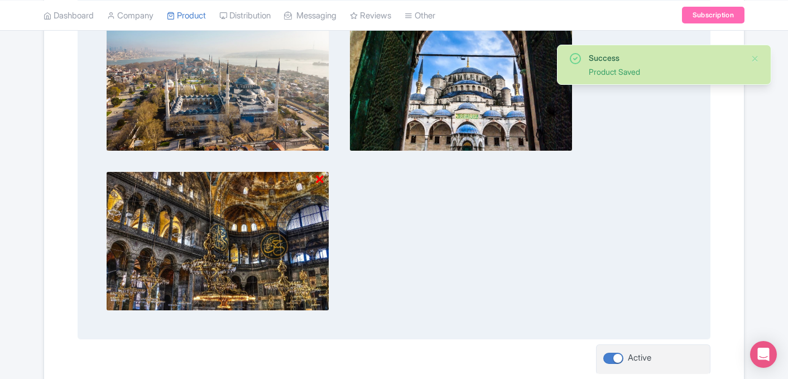
scroll to position [597, 0]
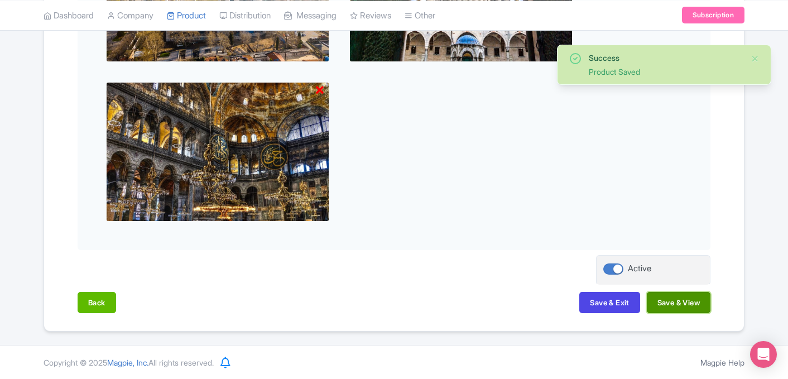
click at [674, 302] on button "Save & View" at bounding box center [679, 302] width 64 height 21
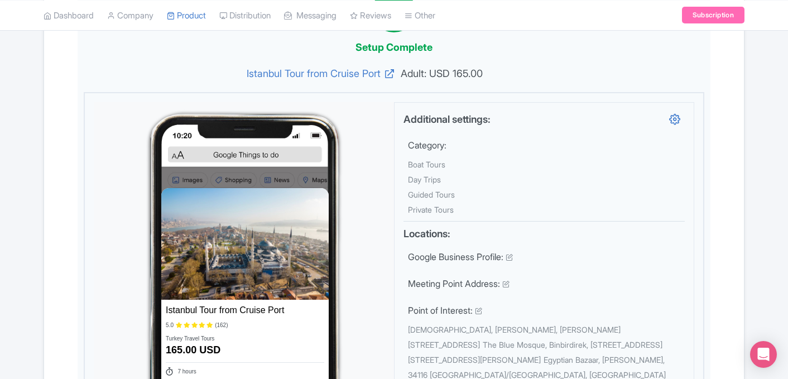
scroll to position [0, 0]
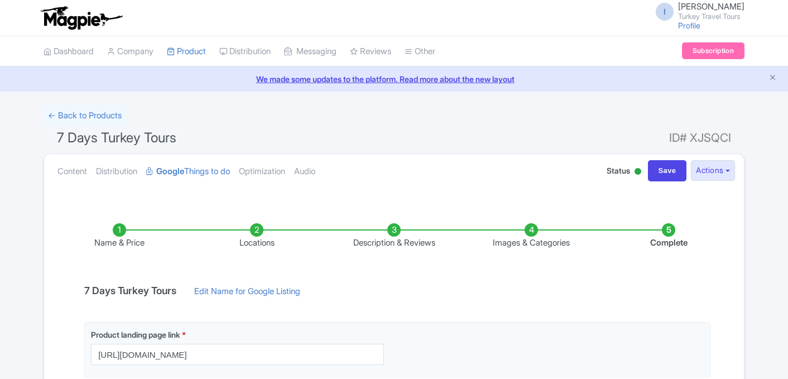
scroll to position [201, 0]
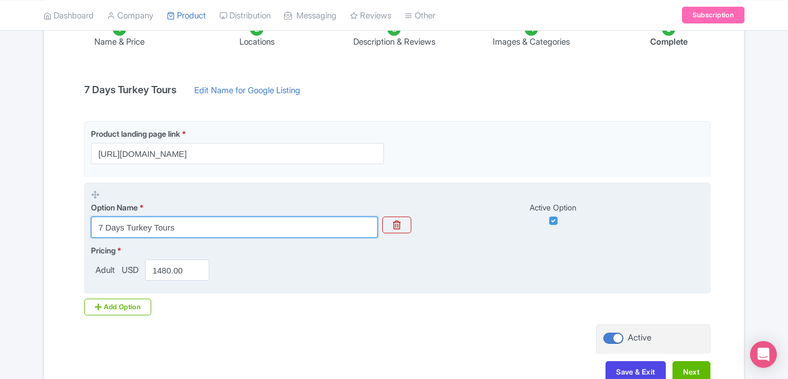
click at [213, 230] on input "7 Days Turkey Tours" at bounding box center [234, 226] width 287 height 21
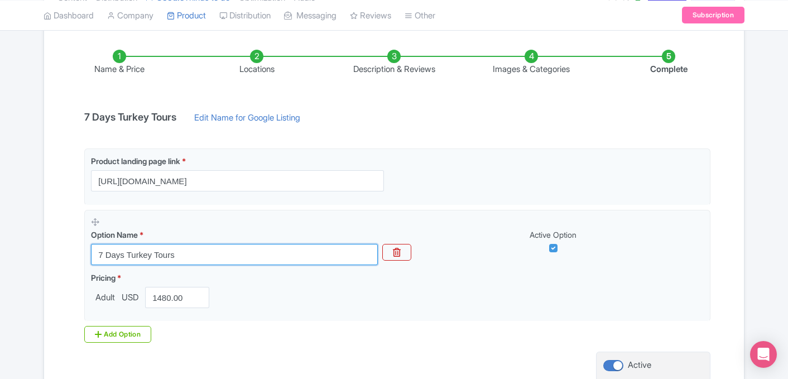
scroll to position [174, 0]
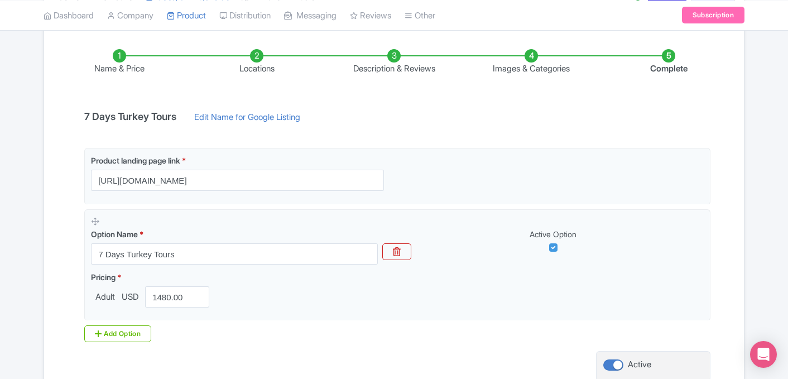
click at [399, 54] on li "Description & Reviews" at bounding box center [393, 62] width 137 height 26
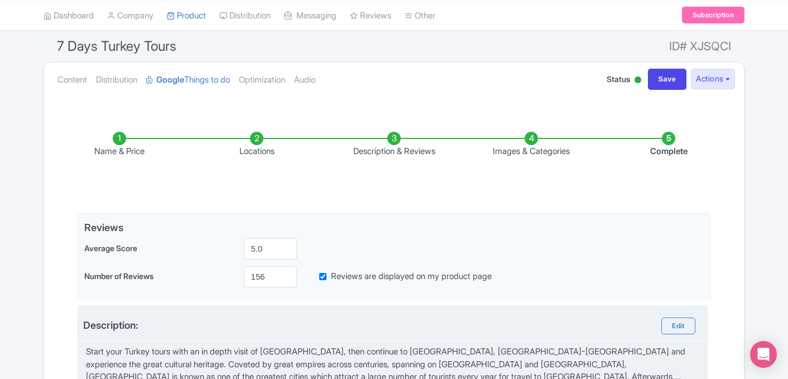
scroll to position [0, 0]
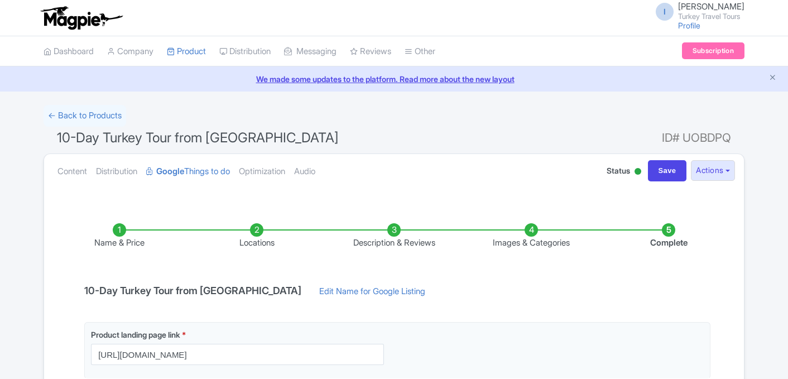
scroll to position [201, 0]
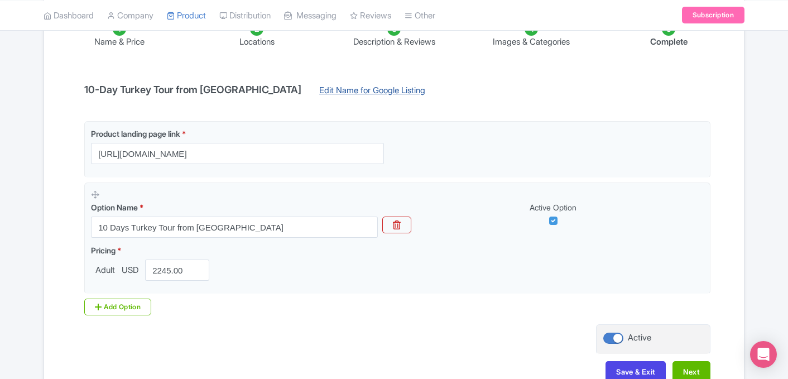
click at [342, 100] on link "Edit Name for Google Listing" at bounding box center [372, 93] width 128 height 18
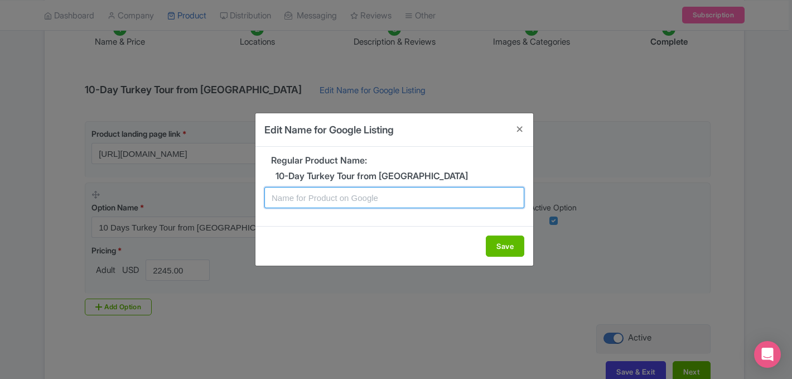
click at [320, 194] on input "text" at bounding box center [394, 197] width 260 height 21
type input "Turkey Tour from [GEOGRAPHIC_DATA] 10-Day"
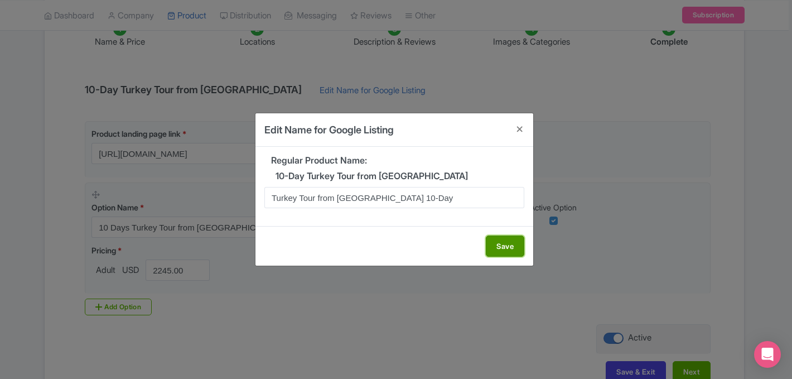
click at [499, 249] on button "Save" at bounding box center [505, 245] width 38 height 21
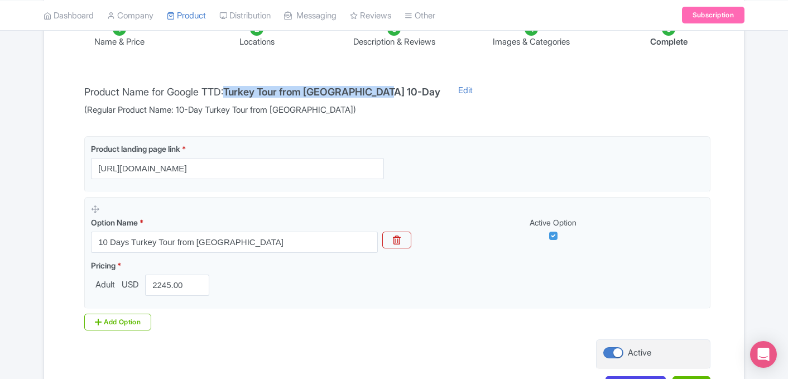
drag, startPoint x: 233, startPoint y: 90, endPoint x: 388, endPoint y: 93, distance: 155.1
click at [388, 93] on h4 "Turkey Tour from [GEOGRAPHIC_DATA] 10-Day" at bounding box center [331, 91] width 217 height 11
copy h4 "Turkey Tour from [GEOGRAPHIC_DATA] 10-Day"
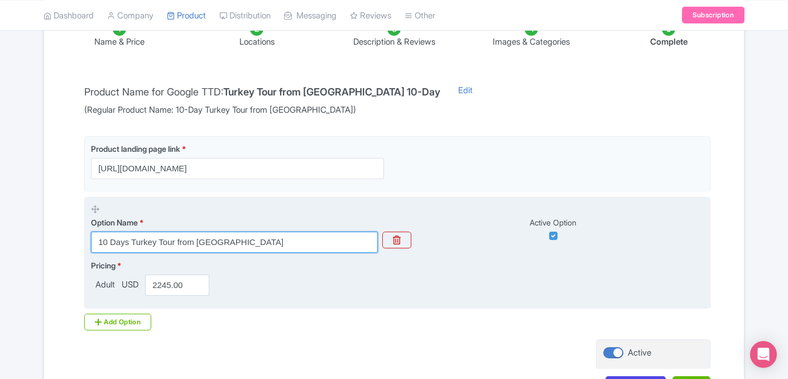
click at [254, 240] on input "10 Days Turkey Tour from [GEOGRAPHIC_DATA]" at bounding box center [234, 242] width 287 height 21
paste input "Turkey Tour from [GEOGRAPHIC_DATA] 10-Day"
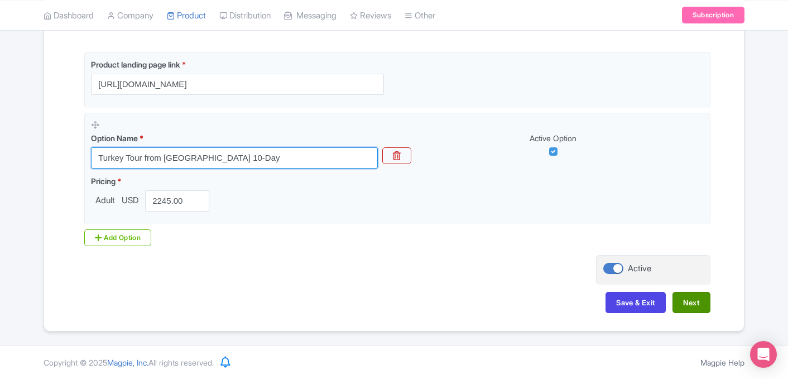
type input "Turkey Tour from [GEOGRAPHIC_DATA] 10-Day"
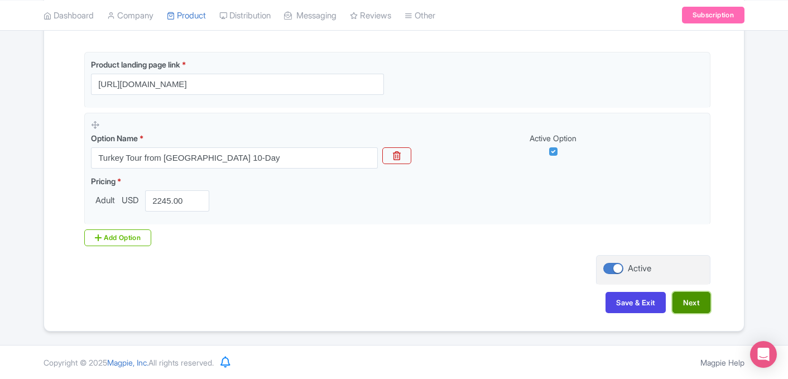
click at [676, 298] on button "Next" at bounding box center [691, 302] width 38 height 21
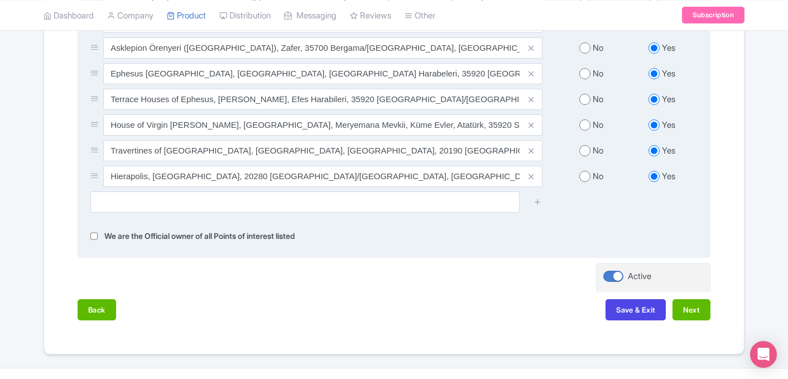
scroll to position [762, 0]
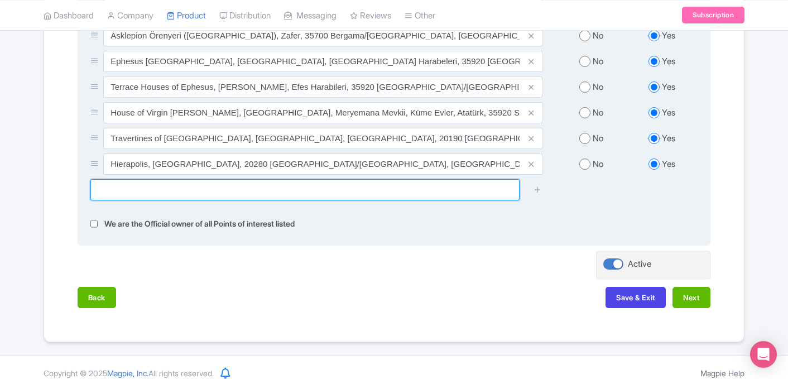
click at [358, 185] on input "text" at bounding box center [304, 189] width 429 height 21
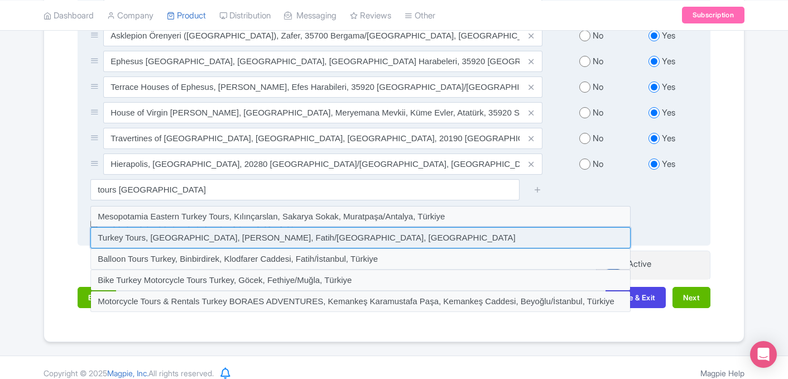
click at [291, 228] on input at bounding box center [360, 237] width 540 height 21
type input "Turkey Tours, [GEOGRAPHIC_DATA], [PERSON_NAME], Fatih/[GEOGRAPHIC_DATA], [GEOGR…"
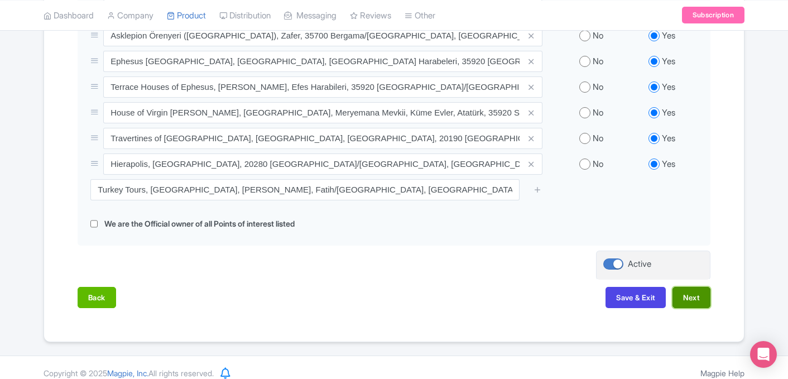
click at [698, 288] on button "Next" at bounding box center [691, 297] width 38 height 21
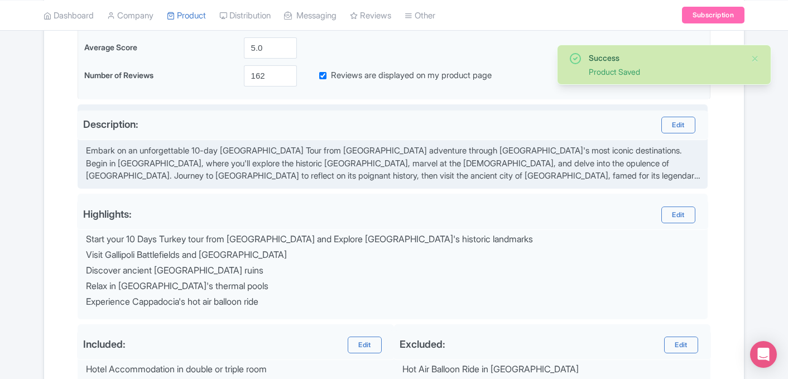
scroll to position [292, 0]
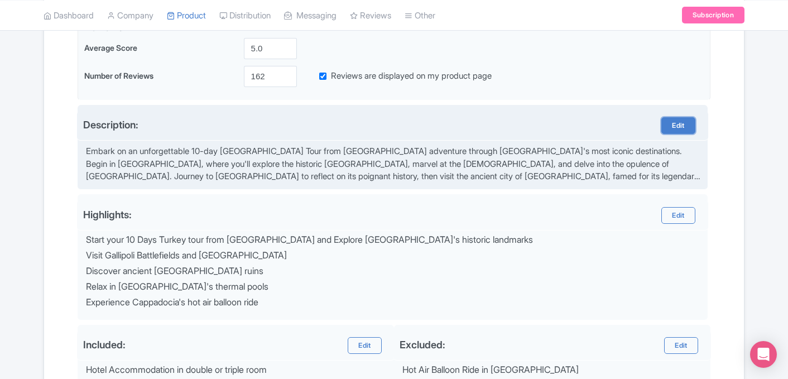
click at [677, 130] on link "Edit" at bounding box center [677, 125] width 33 height 17
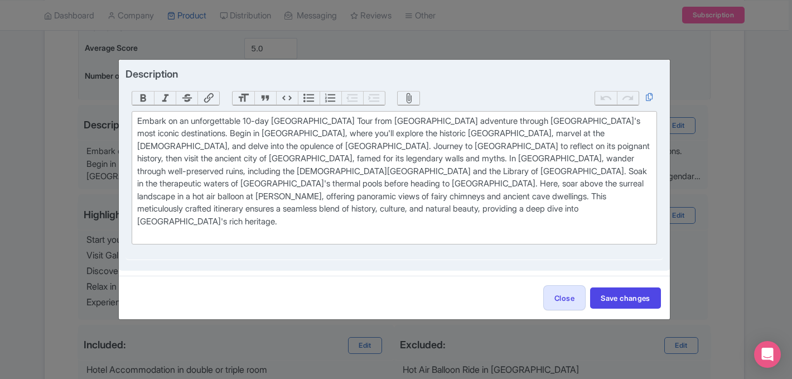
click at [138, 133] on div "Embark on an unforgettable 10-day Turkey Tour from Istanbul adventure through T…" at bounding box center [394, 178] width 514 height 126
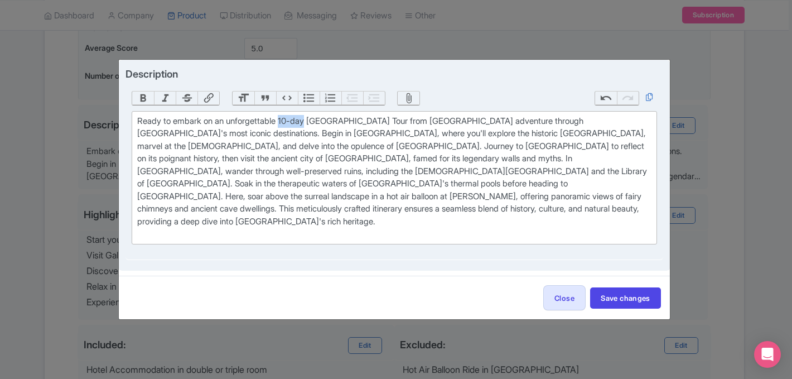
drag, startPoint x: 312, startPoint y: 134, endPoint x: 286, endPoint y: 134, distance: 26.8
click at [286, 134] on div "Ready to embark on an unforgettable 10-day Turkey Tour from Istanbul adventure …" at bounding box center [394, 178] width 514 height 126
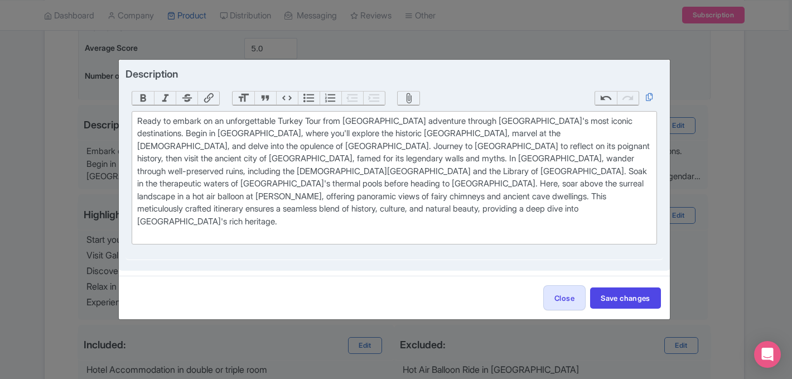
click at [390, 134] on div "Ready to embark on an unforgettable Turkey Tour from Istanbul adventure through…" at bounding box center [394, 178] width 514 height 126
paste trix-editor "10-day"
click at [634, 134] on div "Ready to embark on an unforgettable Turkey Tour from Istanbul 10-day adventure …" at bounding box center [394, 178] width 514 height 126
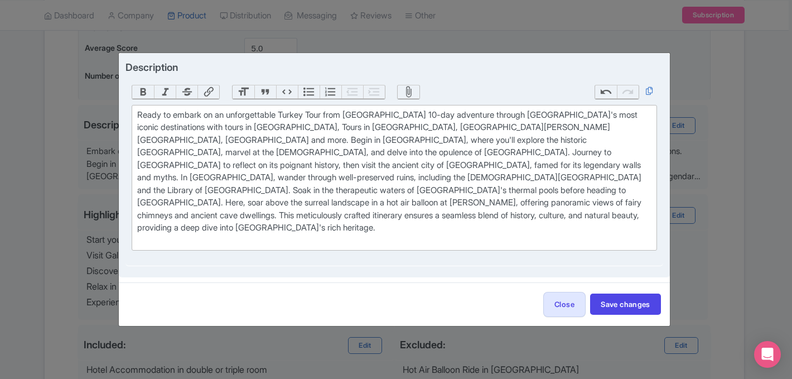
click at [346, 200] on div "Ready to embark on an unforgettable Turkey Tour from Istanbul 10-day adventure …" at bounding box center [394, 178] width 514 height 138
click at [344, 203] on div "Ready to embark on an unforgettable Turkey Tour from Istanbul 10-day adventure …" at bounding box center [394, 178] width 514 height 138
type trix-editor "<div>Ready to embark on an unforgettable Turkey Tour from Istanbul 10-day adven…"
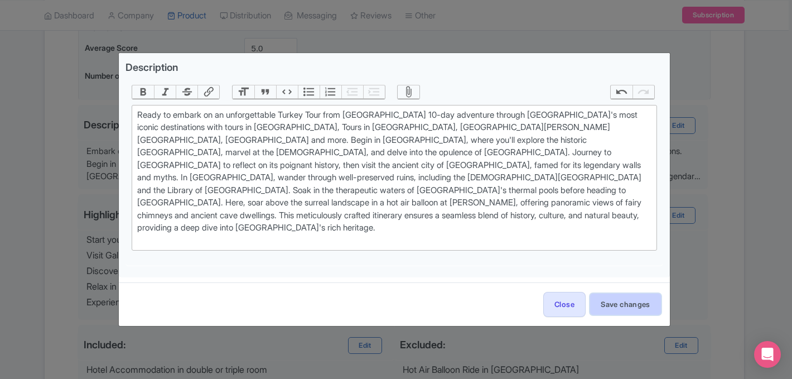
click at [615, 296] on button "Save changes" at bounding box center [625, 303] width 71 height 21
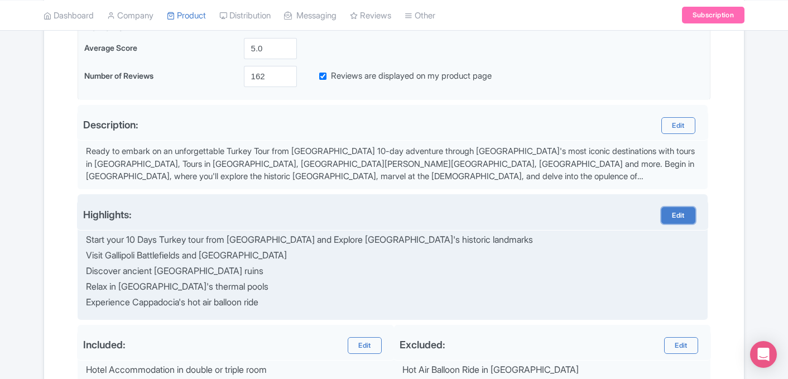
click at [675, 214] on link "Edit" at bounding box center [677, 215] width 33 height 17
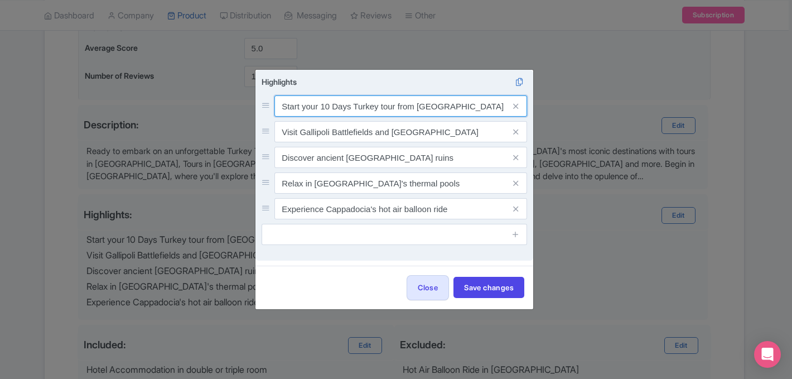
drag, startPoint x: 352, startPoint y: 109, endPoint x: 319, endPoint y: 107, distance: 32.4
click at [319, 107] on input "Start your 10 Days Turkey tour from Istanbul and Explore Istanbul's historic la…" at bounding box center [401, 105] width 253 height 21
click at [412, 106] on input "Start your Turkey tour from Istanbul and Explore Istanbul's historic landmarks" at bounding box center [401, 105] width 253 height 21
paste input "10 Days"
type input "Start your Turkey tour from Istanbul 10 Days and Explore Istanbul's historic la…"
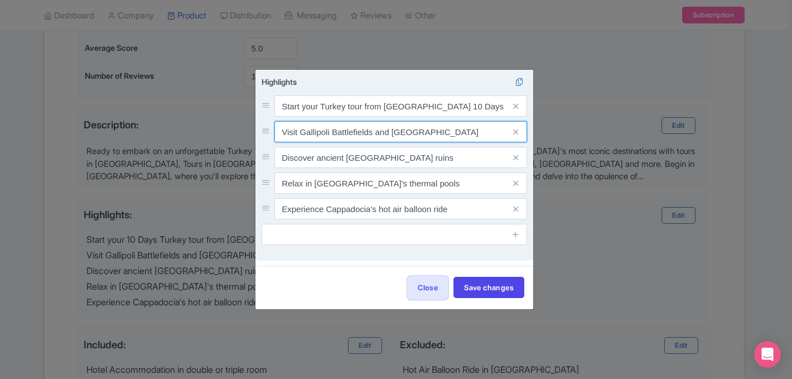
click at [392, 117] on input "Visit Gallipoli Battlefields and Troy" at bounding box center [401, 105] width 253 height 21
click at [427, 117] on input "Visit Gallipoli Battlefields and Troy" at bounding box center [401, 105] width 253 height 21
click at [387, 117] on input "Visit Gallipoli Battlefields and Troy" at bounding box center [401, 105] width 253 height 21
click at [392, 117] on input "Visit Gallipoli Battlefields and Troy" at bounding box center [401, 105] width 253 height 21
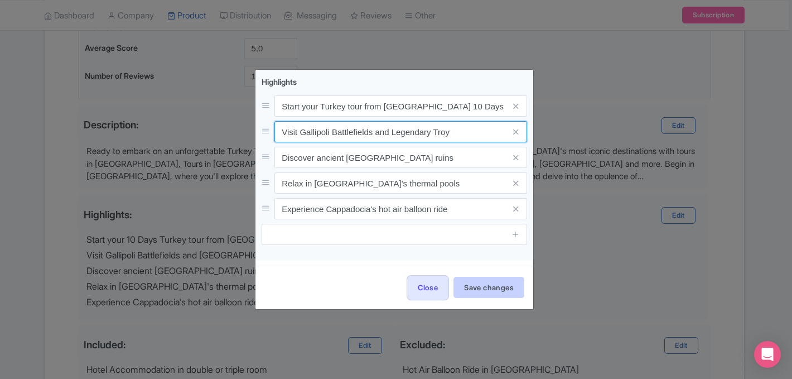
type input "Visit Gallipoli Battlefields and Legendary Troy"
click at [489, 289] on button "Save changes" at bounding box center [489, 287] width 71 height 21
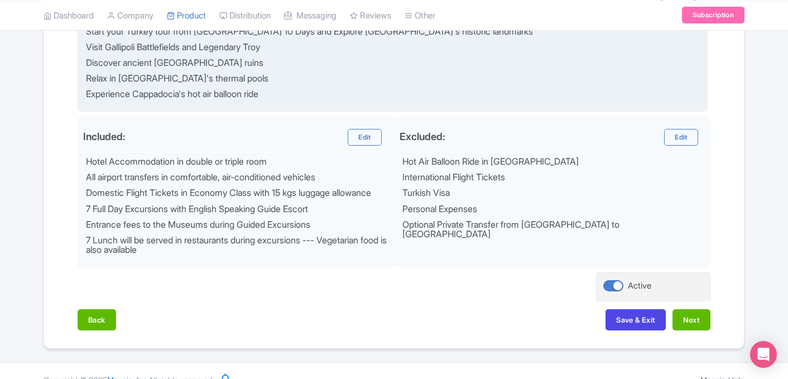
scroll to position [527, 0]
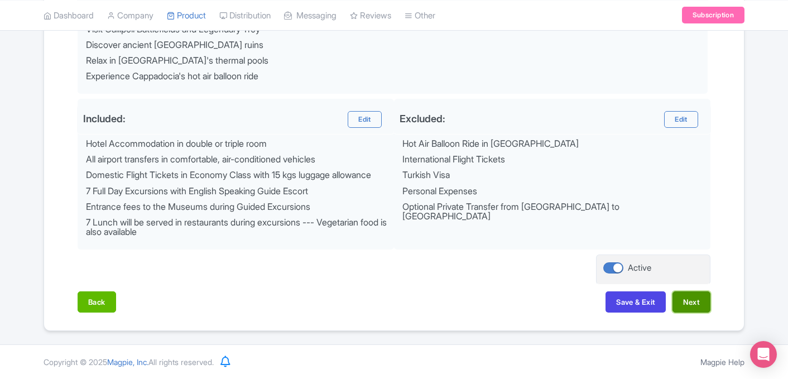
click at [698, 301] on button "Next" at bounding box center [691, 301] width 38 height 21
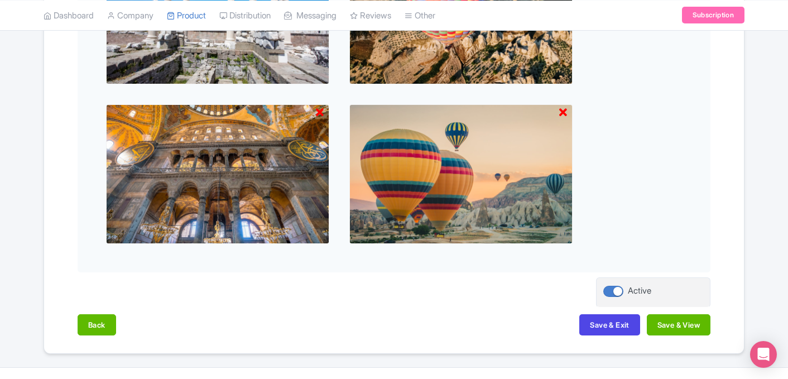
scroll to position [597, 0]
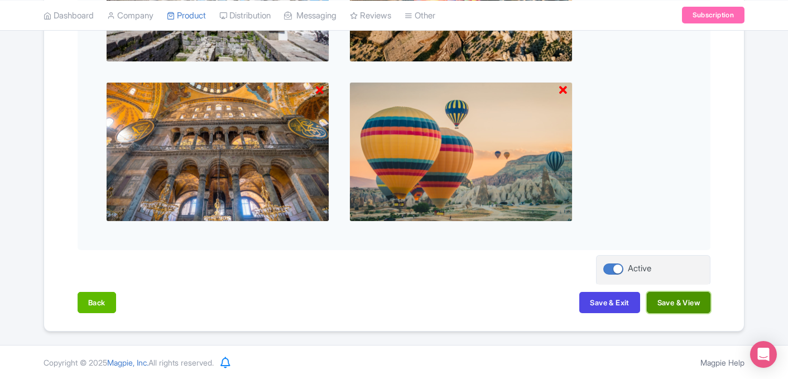
click at [691, 304] on button "Save & View" at bounding box center [679, 302] width 64 height 21
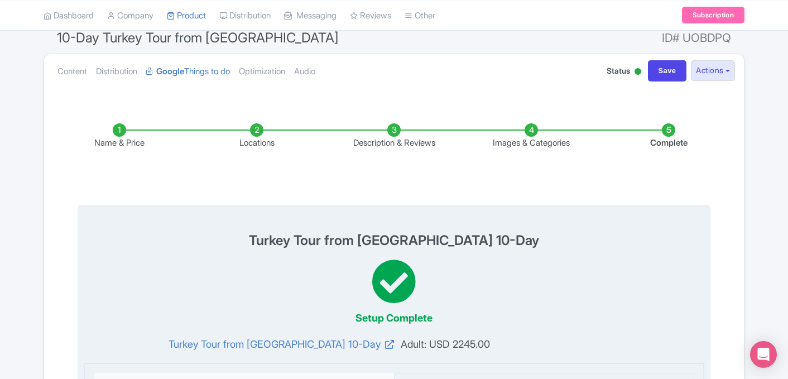
scroll to position [0, 0]
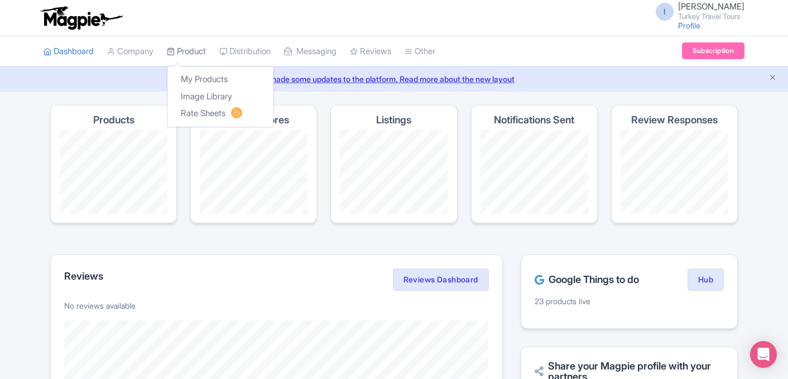
click at [196, 57] on link "Product" at bounding box center [186, 51] width 39 height 31
